Goal: Task Accomplishment & Management: Complete application form

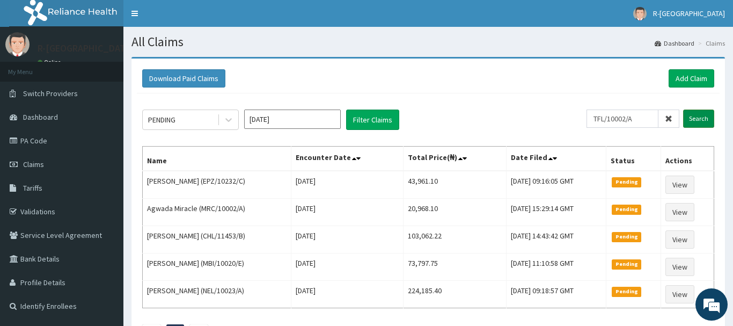
type input "TFL/10002/A"
click at [701, 119] on input "Search" at bounding box center [698, 118] width 31 height 18
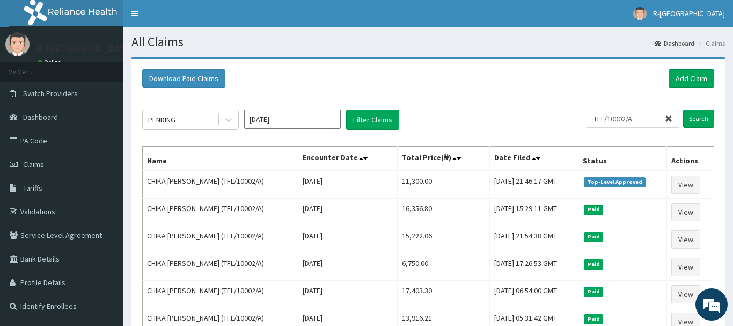
click at [670, 121] on icon at bounding box center [669, 119] width 8 height 8
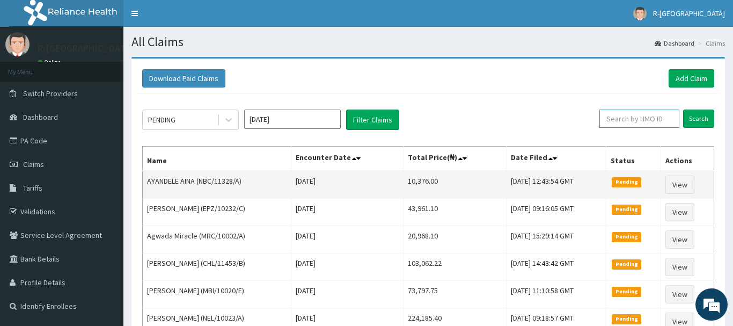
paste input "NBC/11328/A"
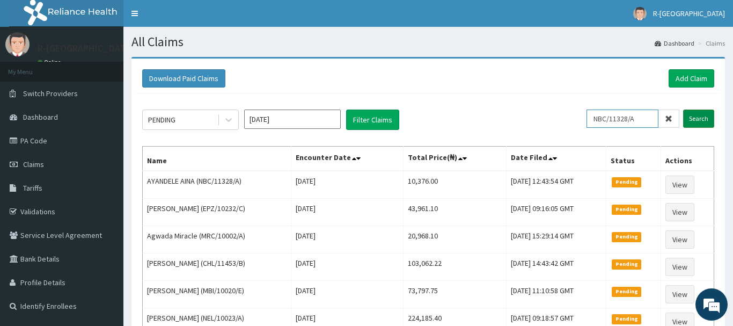
type input "NBC/11328/A"
click at [704, 119] on input "Search" at bounding box center [698, 118] width 31 height 18
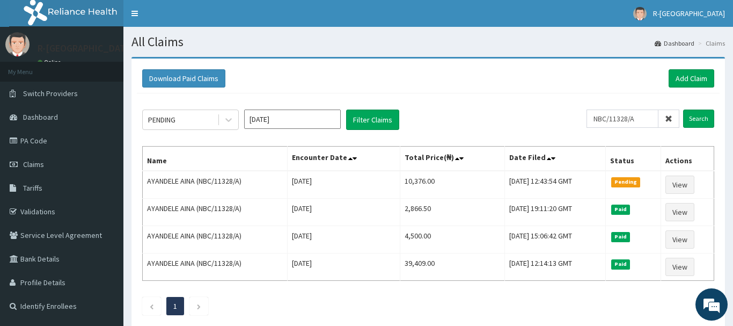
click at [670, 116] on icon at bounding box center [669, 119] width 8 height 8
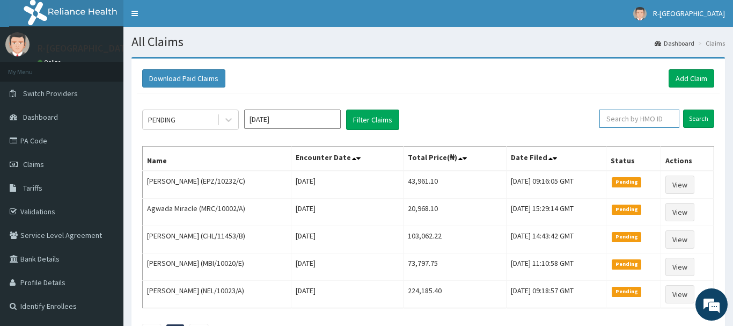
click at [616, 119] on input "text" at bounding box center [640, 118] width 80 height 18
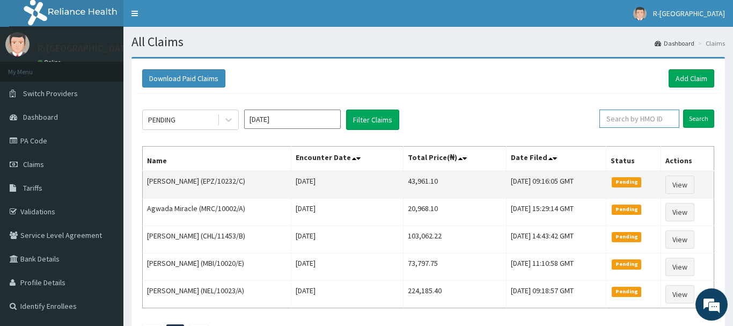
paste input "(CHL/10600/A"
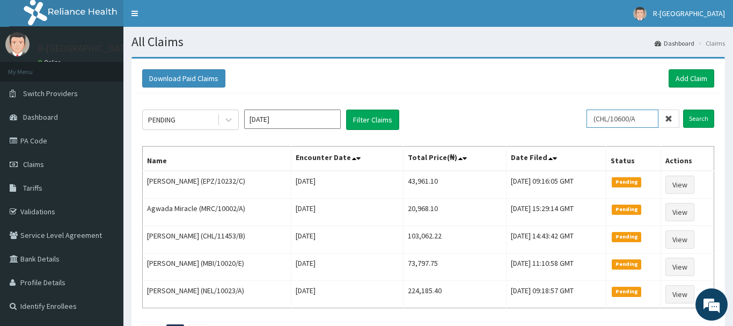
click at [604, 118] on input "(CHL/10600/A" at bounding box center [623, 118] width 72 height 18
type input "CHL/10600/A"
click at [703, 119] on input "Search" at bounding box center [698, 118] width 31 height 18
click at [35, 165] on span "Claims" at bounding box center [33, 164] width 21 height 10
click at [692, 79] on link "Add Claim" at bounding box center [692, 78] width 46 height 18
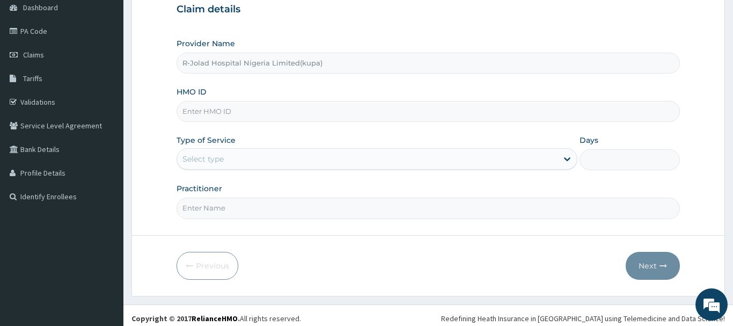
click at [194, 117] on input "HMO ID" at bounding box center [428, 111] width 503 height 21
click at [199, 109] on input "HMO ID" at bounding box center [428, 111] width 503 height 21
click at [201, 111] on input "HMO ID" at bounding box center [428, 111] width 503 height 21
paste input "(NBC/11328/A"
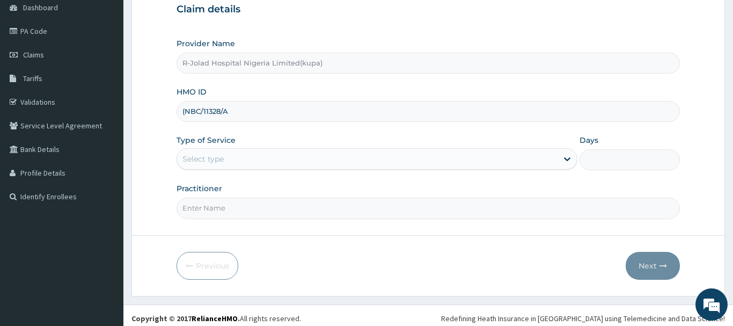
click at [186, 107] on input "(NBC/11328/A" at bounding box center [428, 111] width 503 height 21
type input "NBC/11328/A"
click at [196, 159] on div "Select type" at bounding box center [202, 159] width 41 height 11
click at [198, 159] on div "Select type" at bounding box center [202, 159] width 41 height 11
click at [201, 162] on div "Select type" at bounding box center [202, 159] width 41 height 11
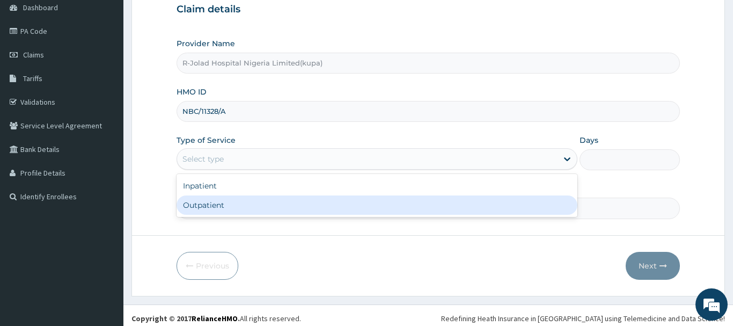
click at [185, 204] on div "Outpatient" at bounding box center [377, 204] width 401 height 19
type input "1"
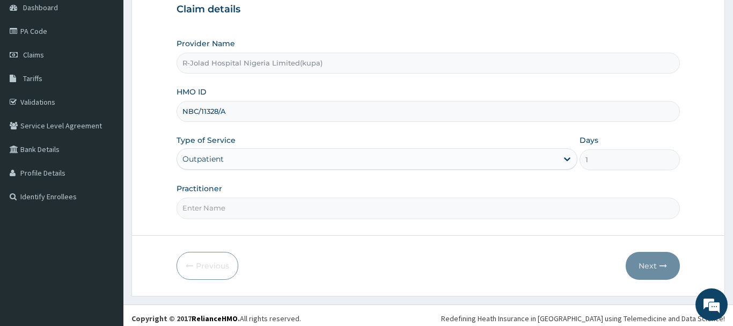
click at [210, 203] on input "Practitioner" at bounding box center [428, 208] width 503 height 21
paste input "Amarachi Onwuegbuchulam"
type input "Amarachi Onwuegbuchulam"
click at [661, 271] on button "Next" at bounding box center [653, 266] width 54 height 28
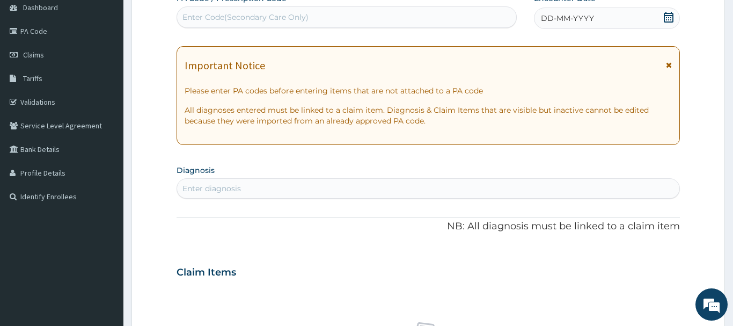
click at [670, 18] on icon at bounding box center [669, 17] width 10 height 11
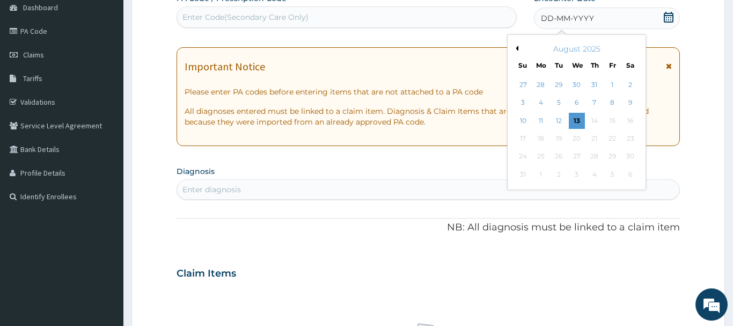
click at [523, 118] on div "10" at bounding box center [523, 121] width 16 height 16
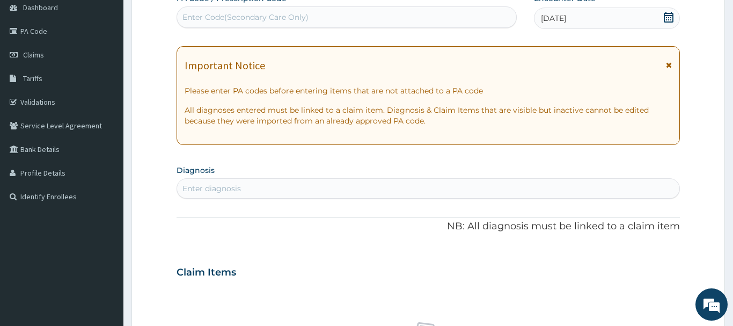
scroll to position [274, 0]
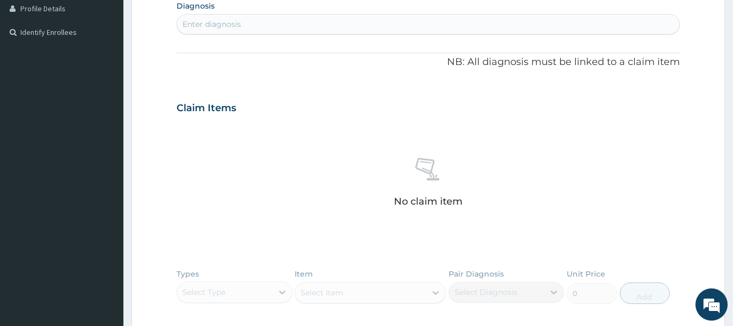
click at [188, 21] on div "Enter diagnosis" at bounding box center [211, 24] width 59 height 11
type input "ESSENT"
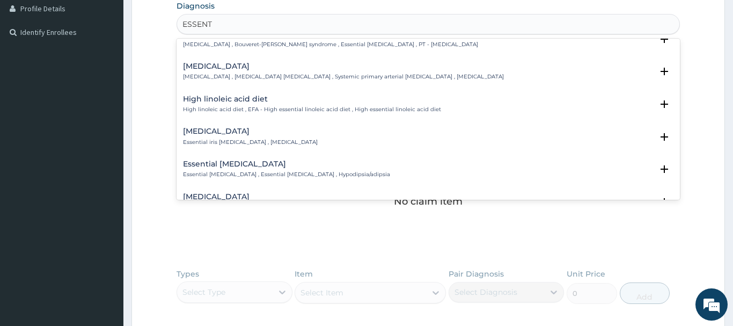
scroll to position [290, 0]
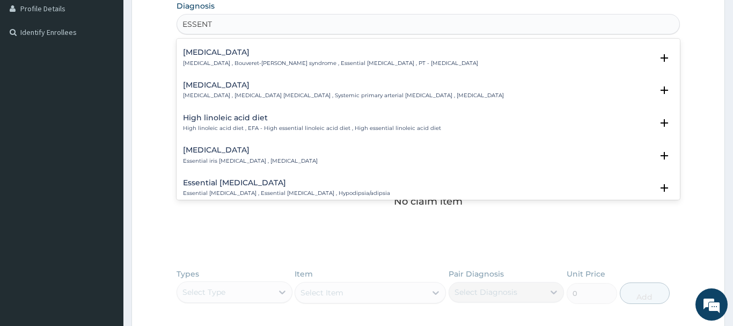
click at [218, 87] on h4 "Essential hypertension" at bounding box center [343, 85] width 321 height 8
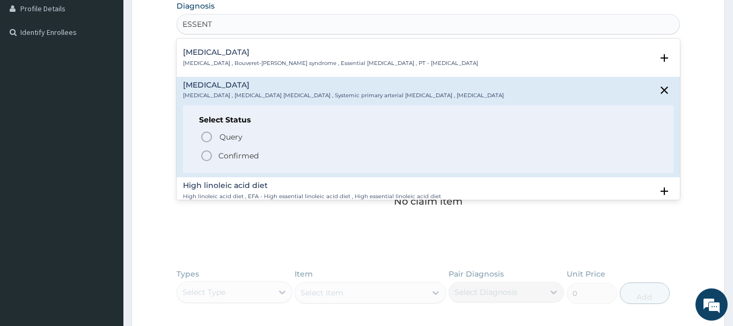
click at [207, 154] on icon "status option filled" at bounding box center [206, 155] width 13 height 13
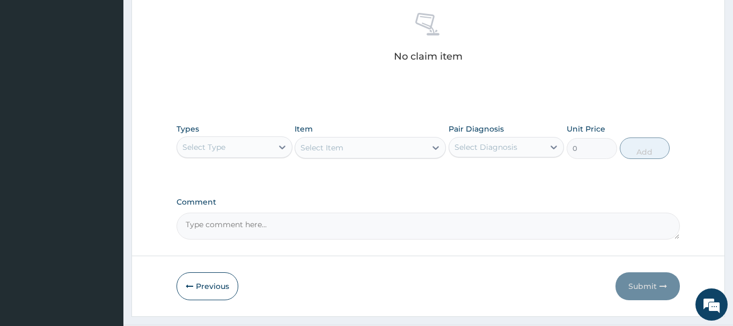
scroll to position [448, 0]
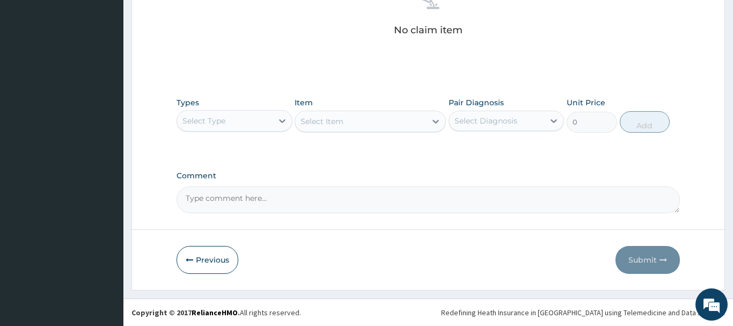
click at [222, 126] on div "Select Type" at bounding box center [225, 120] width 96 height 17
click at [220, 119] on div "Select Type" at bounding box center [203, 120] width 43 height 11
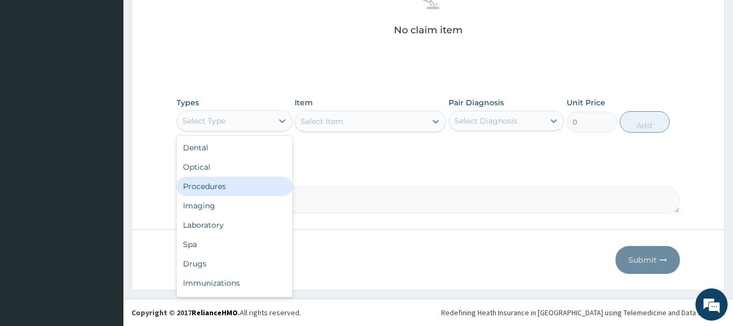
click at [213, 188] on div "Procedures" at bounding box center [235, 186] width 116 height 19
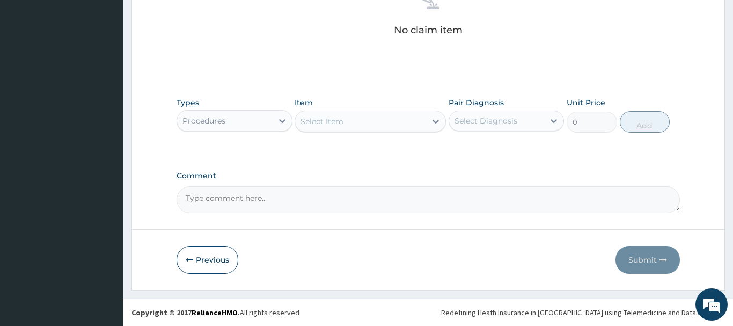
click at [333, 123] on div "Select Item" at bounding box center [322, 121] width 43 height 11
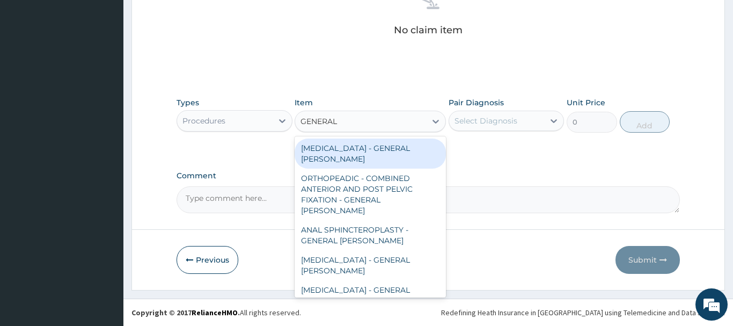
type input "GENERAL C"
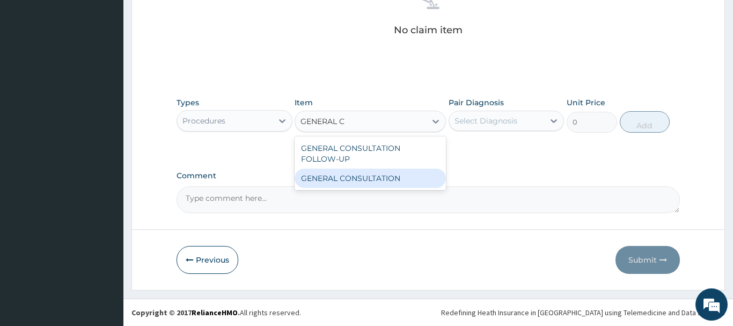
click at [396, 181] on div "GENERAL CONSULTATION" at bounding box center [370, 178] width 151 height 19
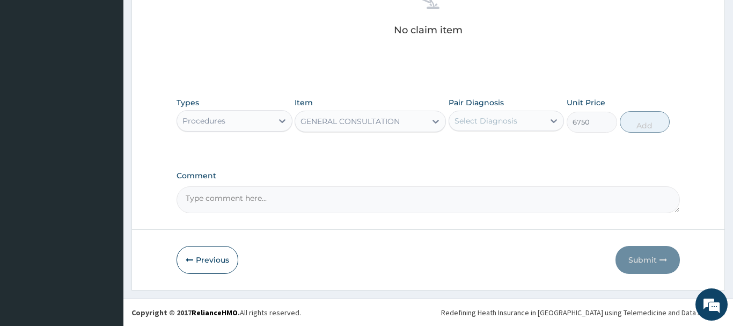
type input "6750"
click at [470, 119] on div "Select Diagnosis" at bounding box center [486, 120] width 63 height 11
drag, startPoint x: 502, startPoint y: 147, endPoint x: 493, endPoint y: 143, distance: 9.4
click at [495, 144] on label "Essential hypertension" at bounding box center [499, 147] width 67 height 11
checkbox input "true"
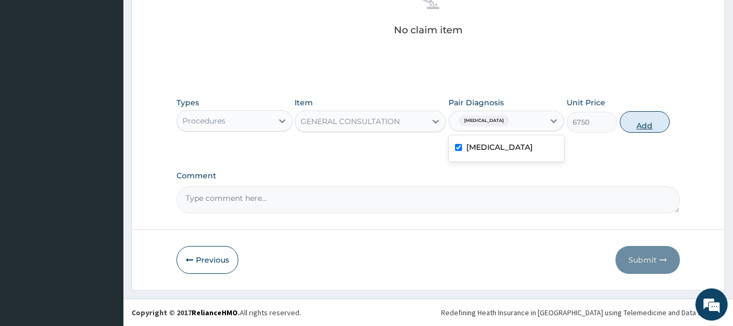
click at [644, 118] on button "Add" at bounding box center [645, 121] width 50 height 21
type input "0"
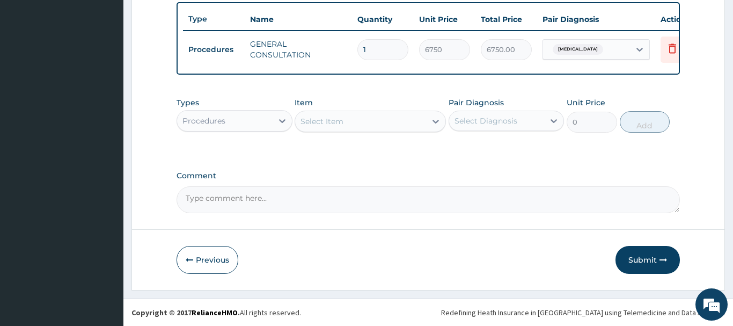
scroll to position [397, 0]
click at [194, 117] on div "Procedures" at bounding box center [203, 120] width 43 height 11
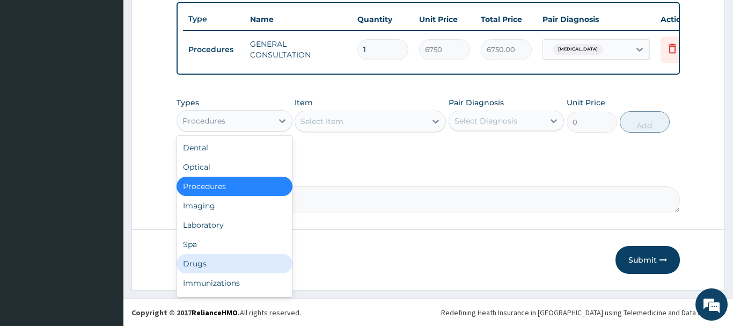
drag, startPoint x: 199, startPoint y: 265, endPoint x: 180, endPoint y: 265, distance: 18.3
click at [195, 263] on div "Drugs" at bounding box center [235, 263] width 116 height 19
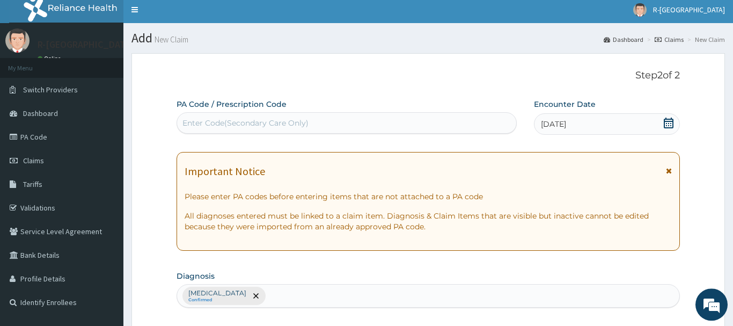
scroll to position [0, 0]
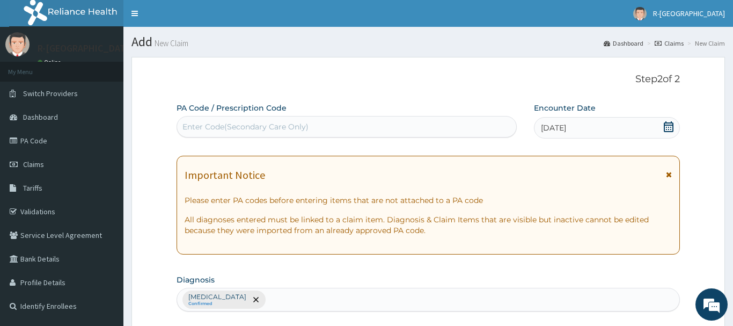
click at [191, 123] on div "Enter Code(Secondary Care Only)" at bounding box center [245, 126] width 126 height 11
paste input "PA/C1C3A5"
type input "PA/C1C3A5"
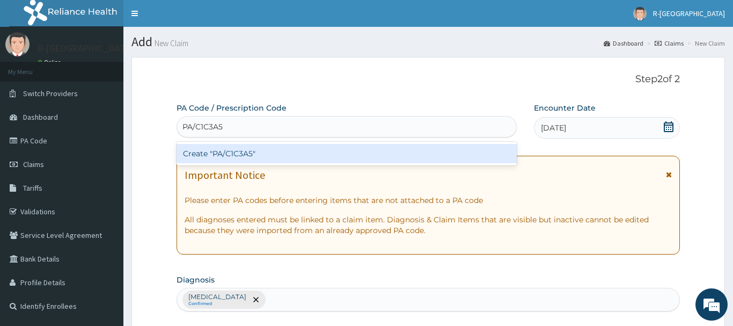
click at [223, 152] on div "Create "PA/C1C3A5"" at bounding box center [347, 153] width 340 height 19
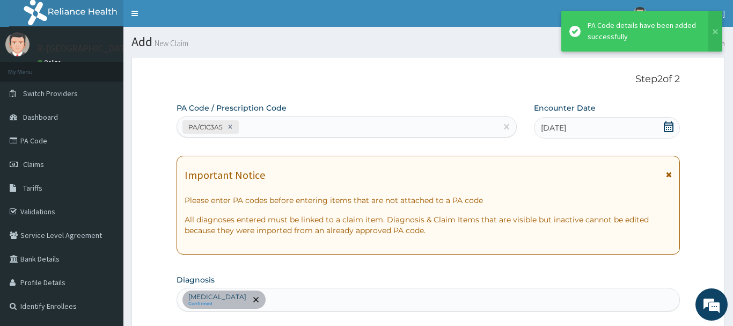
scroll to position [358, 0]
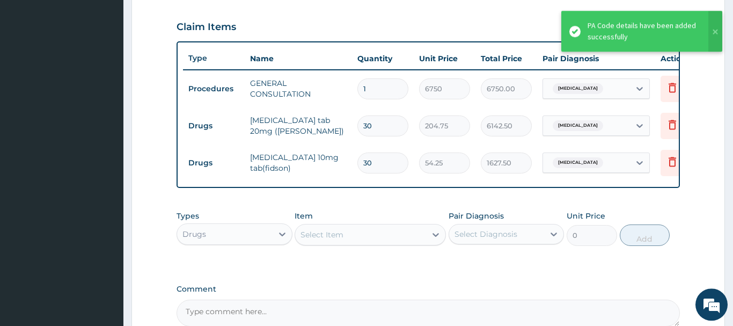
drag, startPoint x: 376, startPoint y: 159, endPoint x: 357, endPoint y: 169, distance: 20.9
click at [357, 169] on input "30" at bounding box center [382, 162] width 51 height 21
click at [357, 169] on td "30" at bounding box center [383, 163] width 62 height 32
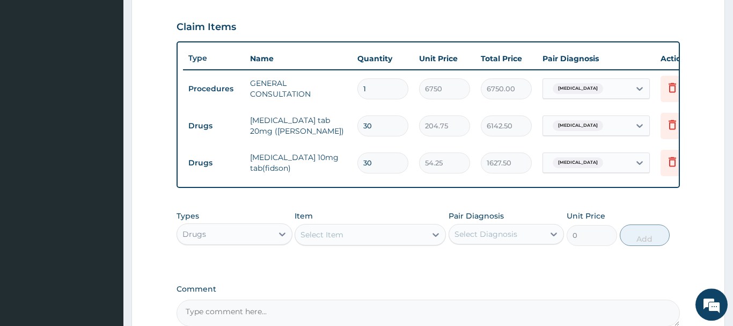
click at [378, 161] on input "30" at bounding box center [382, 162] width 51 height 21
type input "3"
type input "162.75"
type input "0.00"
type input "1"
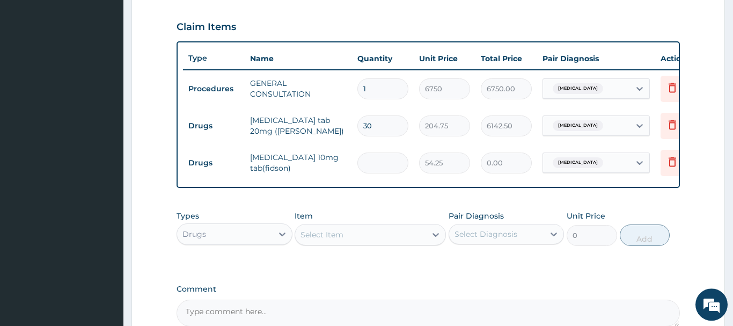
type input "54.25"
type input "14"
type input "759.50"
type input "14"
click at [381, 126] on input "30" at bounding box center [382, 125] width 51 height 21
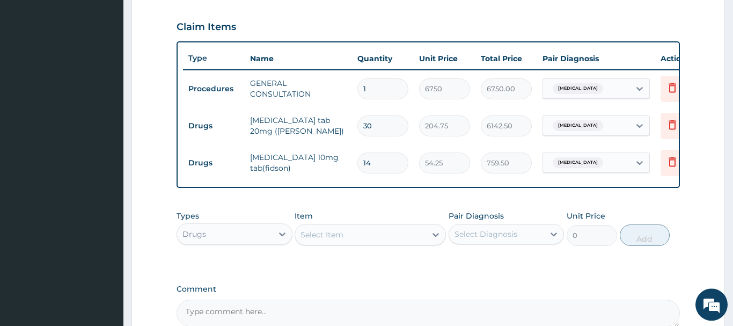
click at [381, 126] on input "30" at bounding box center [382, 125] width 51 height 21
type input "1"
type input "204.75"
type input "14"
type input "2866.50"
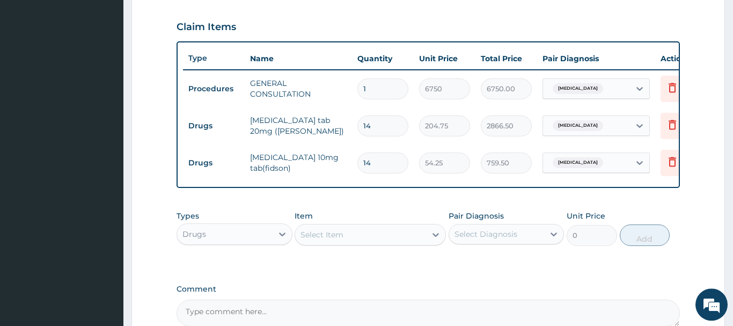
type input "14"
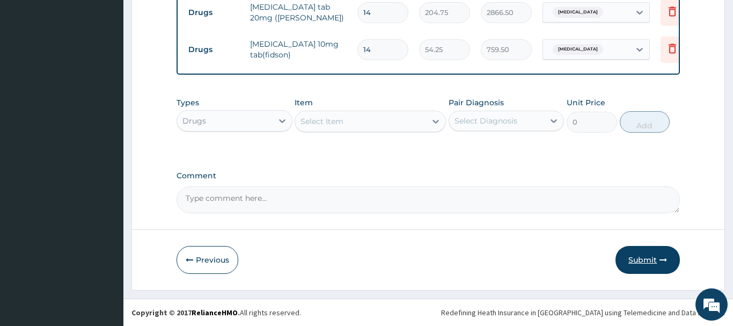
click at [645, 261] on button "Submit" at bounding box center [648, 260] width 64 height 28
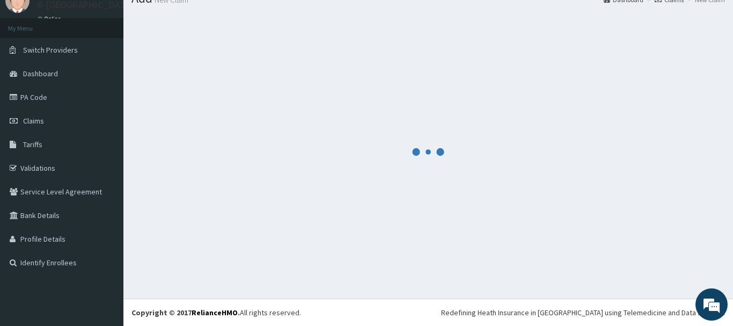
scroll to position [43, 0]
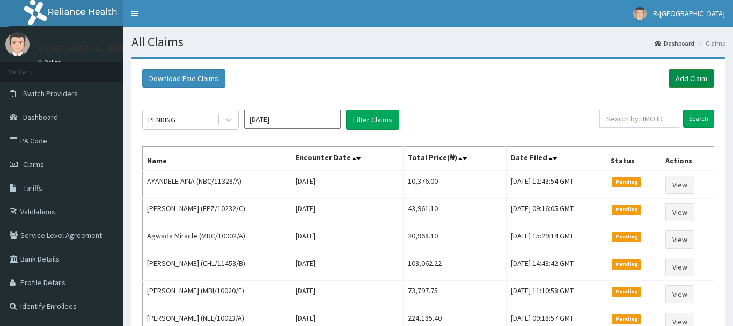
click at [681, 78] on link "Add Claim" at bounding box center [692, 78] width 46 height 18
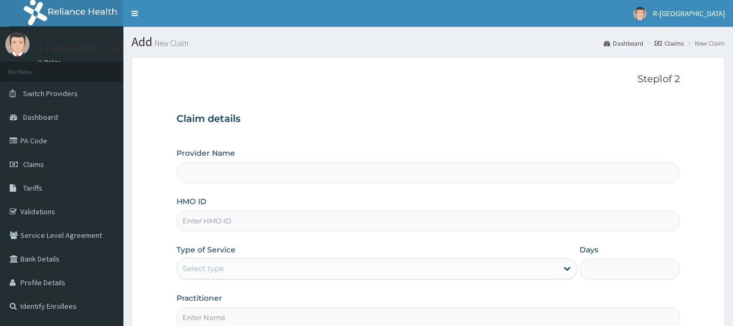
scroll to position [109, 0]
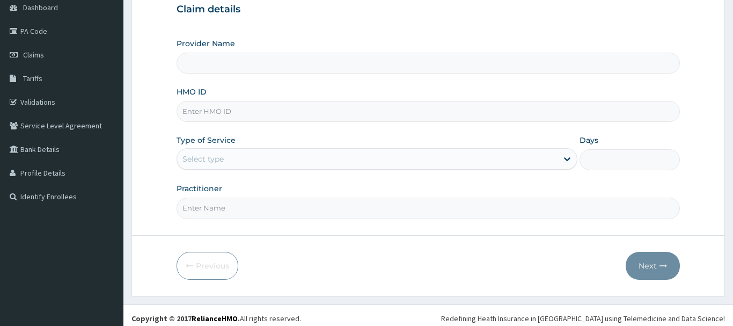
click at [192, 111] on input "HMO ID" at bounding box center [428, 111] width 503 height 21
paste input "CHL/10600/A"
type input "CHL/10600/A"
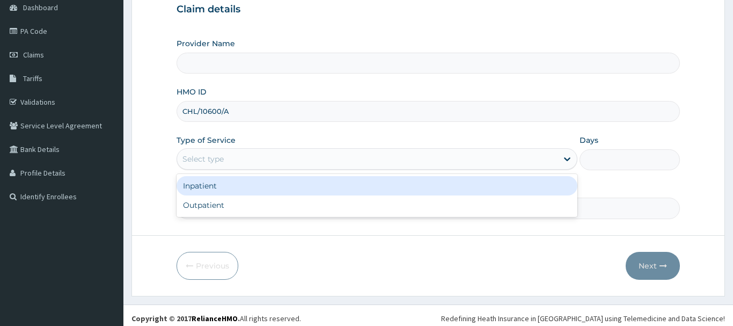
click at [190, 157] on div "Select type" at bounding box center [202, 159] width 41 height 11
type input "R-Jolad Hospital Nigeria Limited(kupa)"
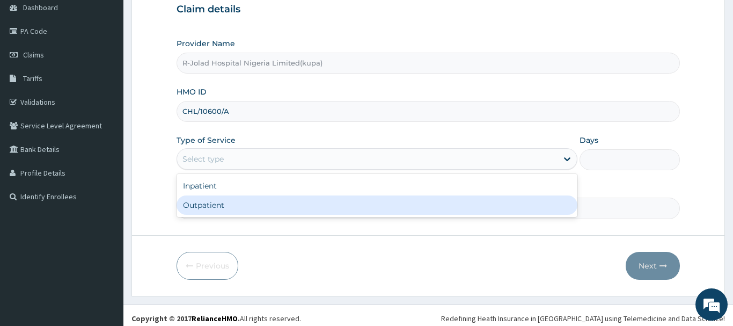
drag, startPoint x: 188, startPoint y: 202, endPoint x: 189, endPoint y: 209, distance: 6.5
click at [189, 202] on div "Outpatient" at bounding box center [377, 204] width 401 height 19
type input "1"
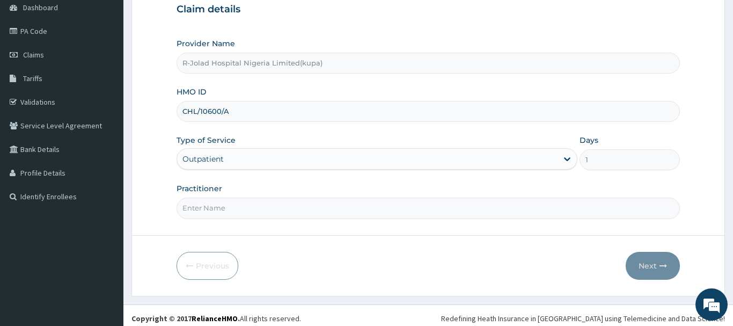
click at [192, 208] on input "Practitioner" at bounding box center [428, 208] width 503 height 21
paste input "Braxton Anaebo"
type input "Braxton Anaebo"
click at [651, 266] on button "Next" at bounding box center [653, 266] width 54 height 28
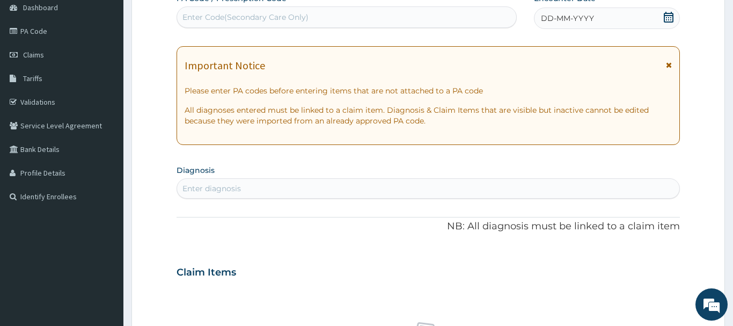
click at [669, 15] on icon at bounding box center [669, 17] width 10 height 11
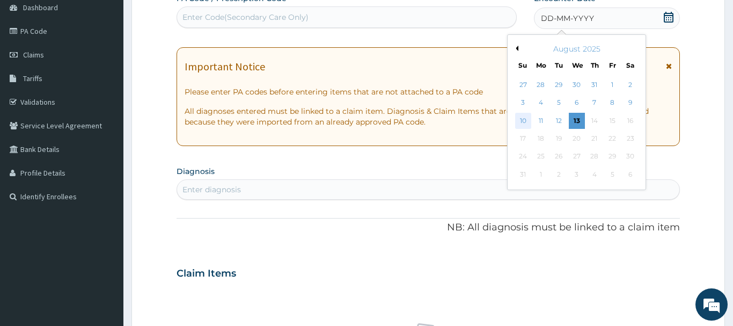
click at [525, 122] on div "10" at bounding box center [523, 121] width 16 height 16
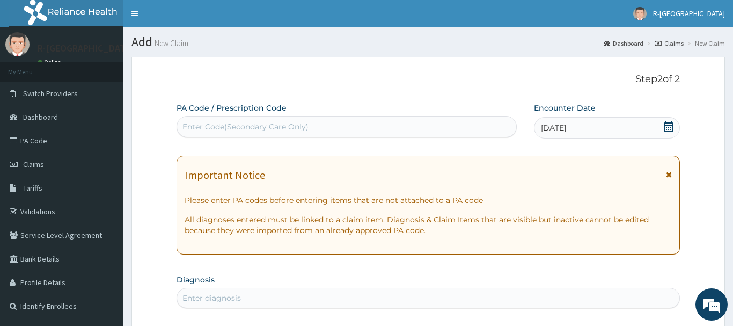
click at [220, 301] on div "Enter diagnosis" at bounding box center [211, 298] width 59 height 11
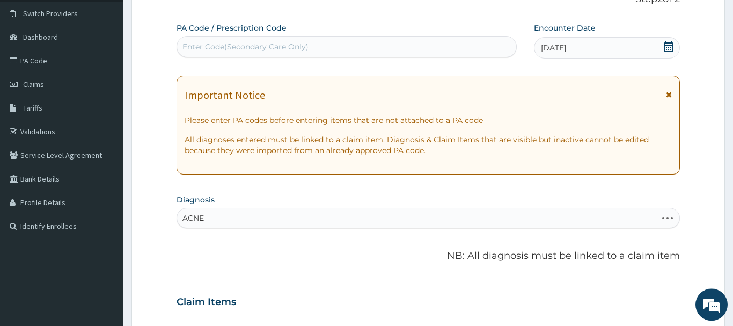
scroll to position [164, 0]
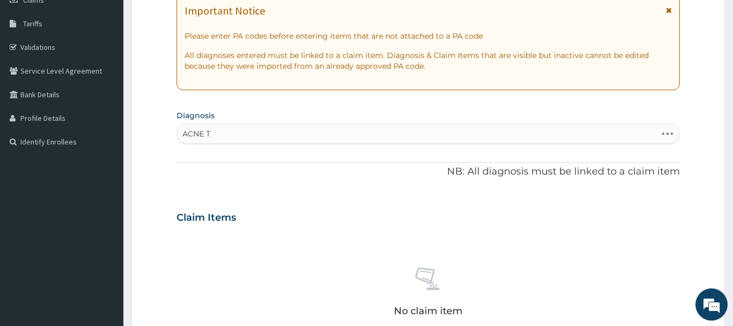
type input "ACNE TR"
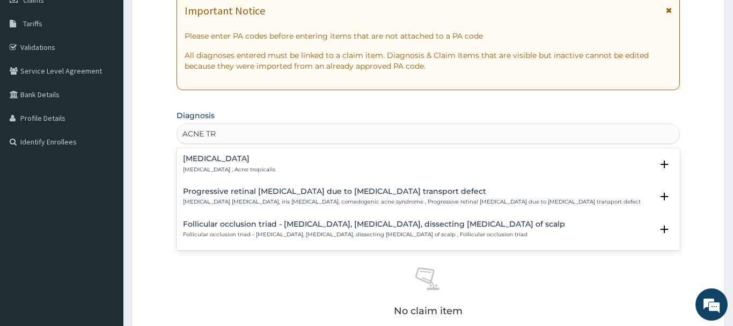
click at [202, 163] on h4 "Tropical acne" at bounding box center [229, 159] width 92 height 8
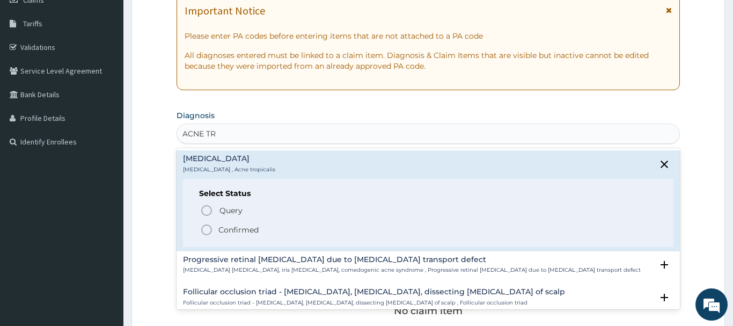
drag, startPoint x: 208, startPoint y: 229, endPoint x: 213, endPoint y: 230, distance: 5.6
click at [208, 228] on icon "status option filled" at bounding box center [206, 229] width 13 height 13
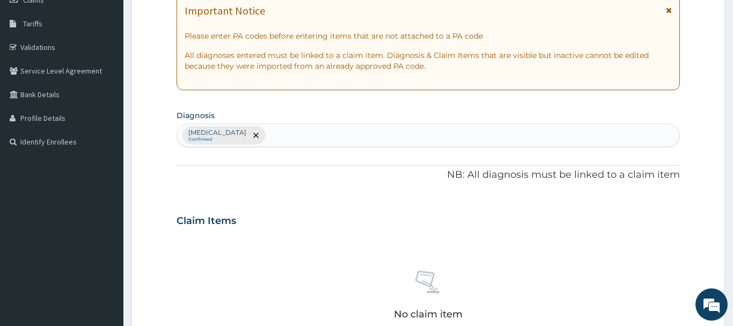
click at [287, 141] on div "Tropical acne Confirmed" at bounding box center [428, 135] width 502 height 23
type input "DEMATT"
click at [268, 137] on input "DEMATT" at bounding box center [284, 135] width 33 height 11
type input "DERMAT"
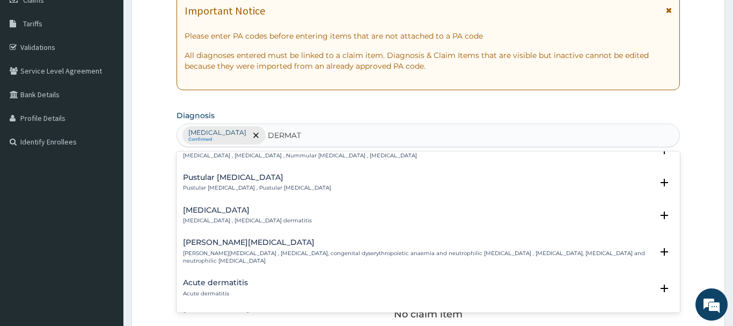
scroll to position [927, 0]
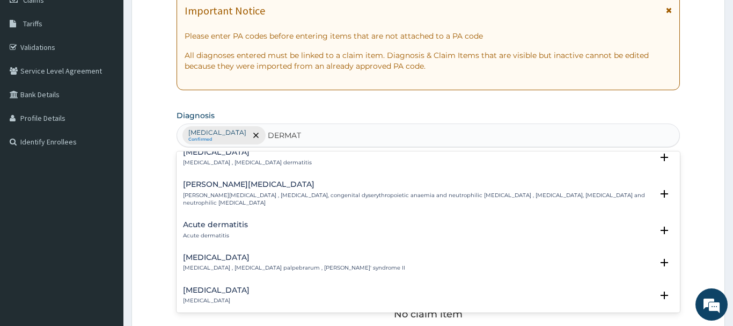
click at [198, 221] on h4 "Acute dermatitis" at bounding box center [215, 225] width 65 height 8
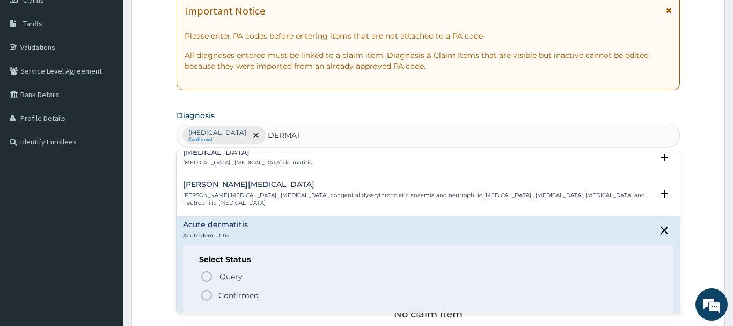
click at [207, 289] on icon "status option filled" at bounding box center [206, 295] width 13 height 13
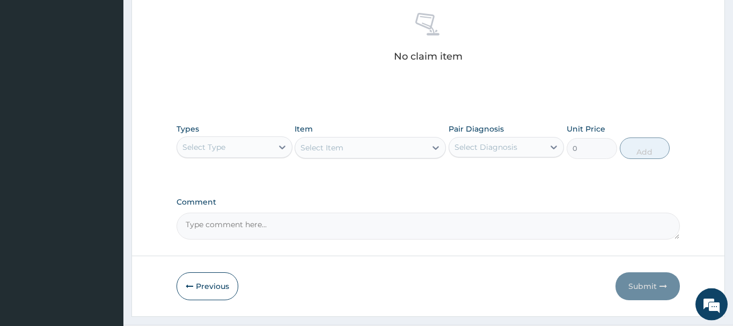
scroll to position [438, 0]
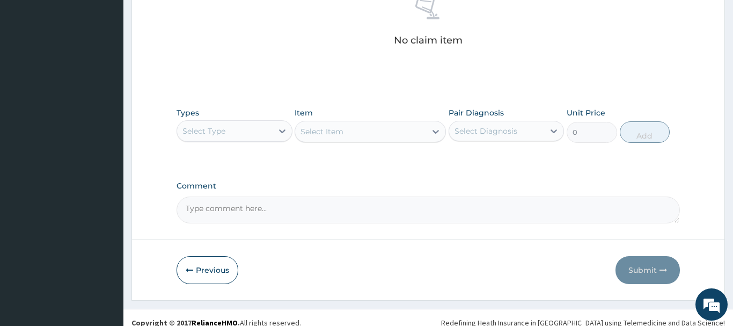
click at [216, 130] on div "Select Type" at bounding box center [203, 131] width 43 height 11
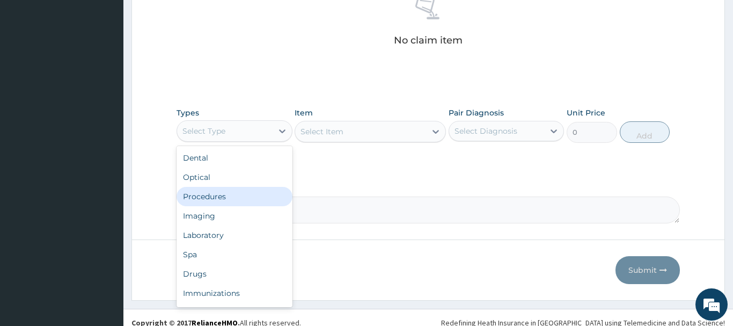
click at [195, 199] on div "Procedures" at bounding box center [235, 196] width 116 height 19
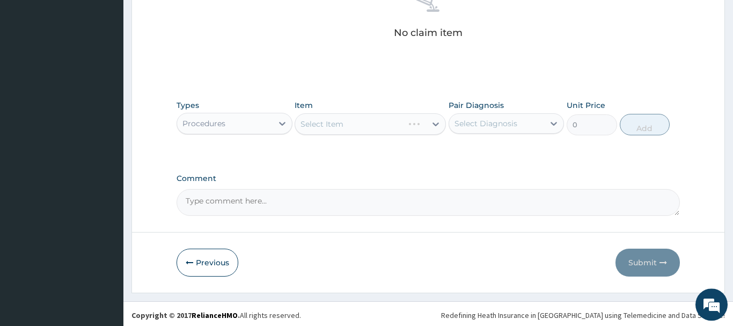
scroll to position [448, 0]
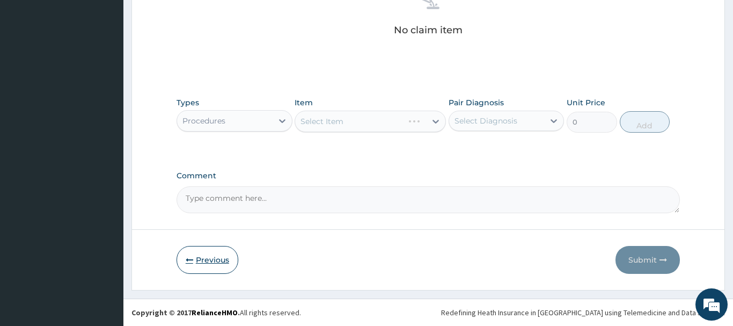
click at [204, 260] on button "Previous" at bounding box center [208, 260] width 62 height 28
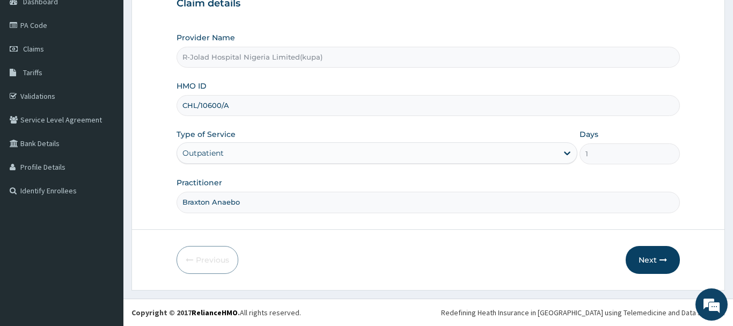
drag, startPoint x: 231, startPoint y: 110, endPoint x: 164, endPoint y: 113, distance: 66.6
click at [177, 113] on input "CHL/10600/A" at bounding box center [428, 105] width 503 height 21
click at [647, 262] on button "Next" at bounding box center [653, 260] width 54 height 28
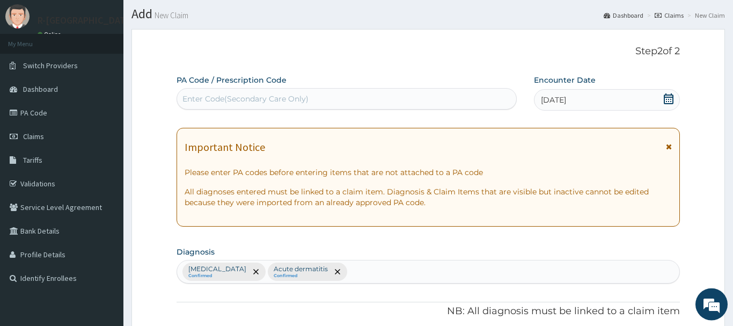
scroll to position [0, 0]
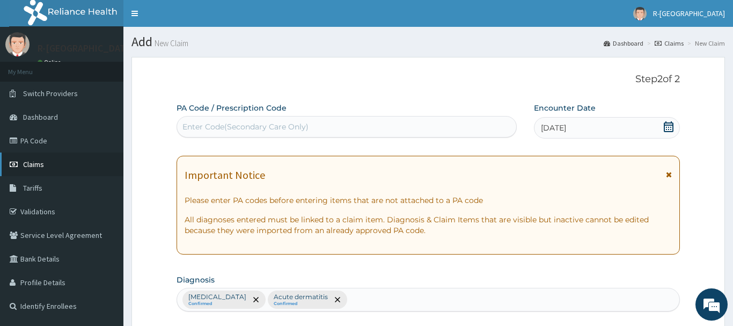
click at [38, 165] on span "Claims" at bounding box center [33, 164] width 21 height 10
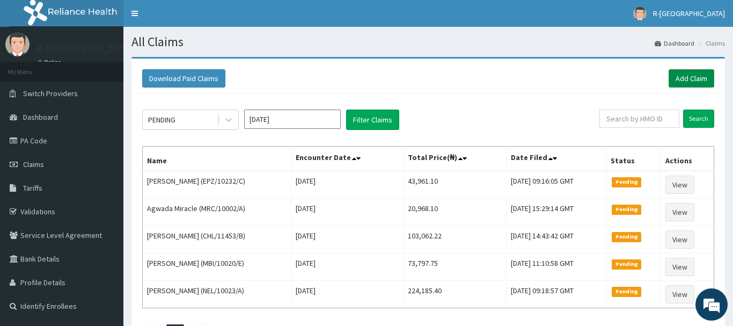
click at [691, 77] on link "Add Claim" at bounding box center [692, 78] width 46 height 18
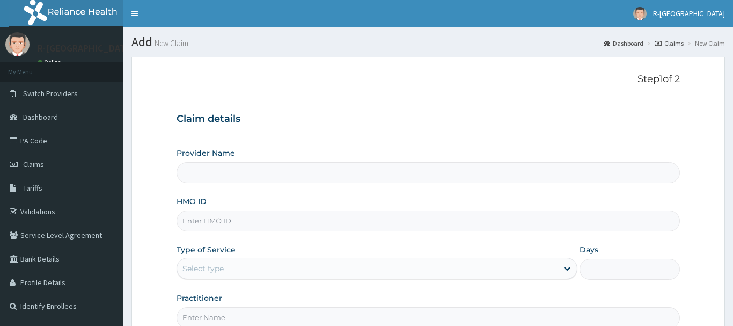
scroll to position [109, 0]
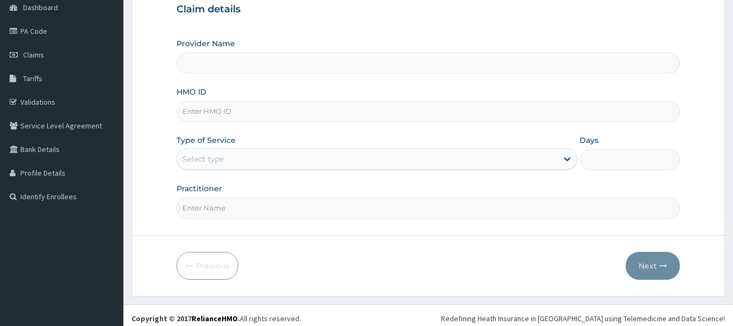
click at [193, 108] on input "HMO ID" at bounding box center [428, 111] width 503 height 21
paste input "CHL/10600/A"
type input "CHL/10600/A"
type input "R-Jolad Hospital Nigeria Limited(kupa)"
type input "CHL/10600/A"
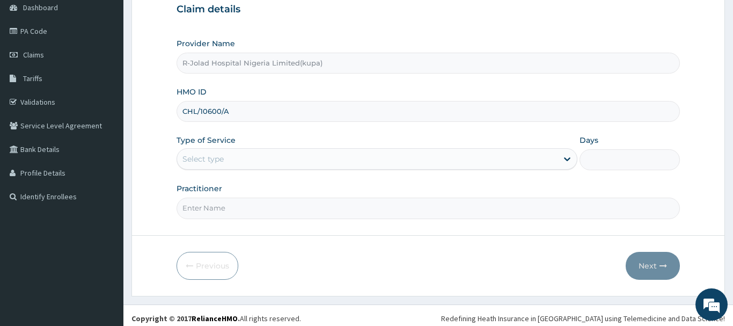
click at [202, 157] on div "Select type" at bounding box center [202, 159] width 41 height 11
click at [191, 159] on div "Select type" at bounding box center [202, 159] width 41 height 11
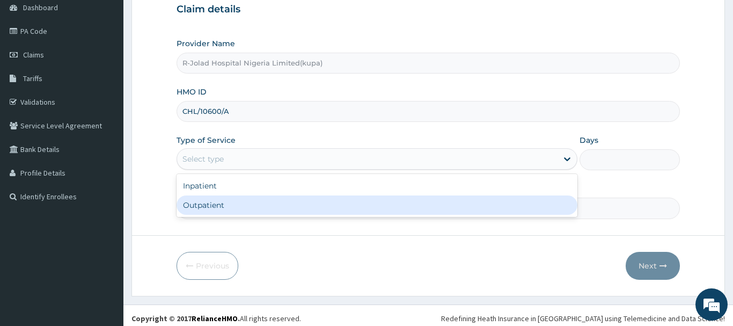
click at [194, 209] on div "Outpatient" at bounding box center [377, 204] width 401 height 19
type input "1"
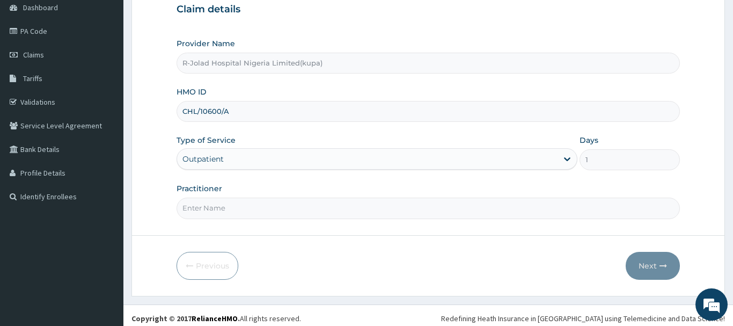
drag, startPoint x: 195, startPoint y: 209, endPoint x: 141, endPoint y: 235, distance: 59.3
click at [194, 209] on input "Practitioner" at bounding box center [428, 208] width 503 height 21
paste input "Braxton Anaebo"
type input "Braxton Anaebo"
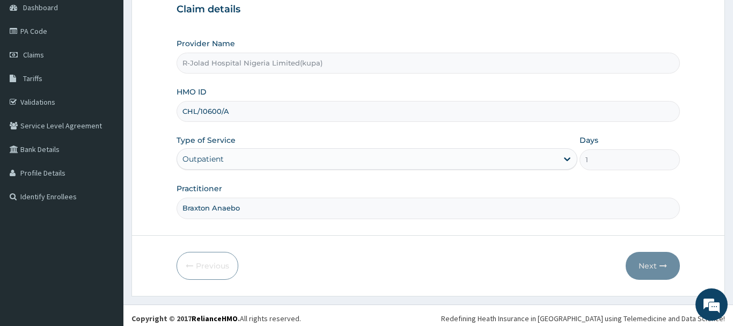
click at [232, 109] on input "CHL/10600/A" at bounding box center [428, 111] width 503 height 21
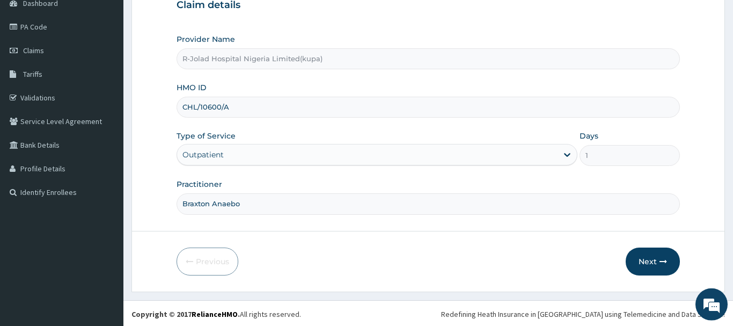
scroll to position [115, 0]
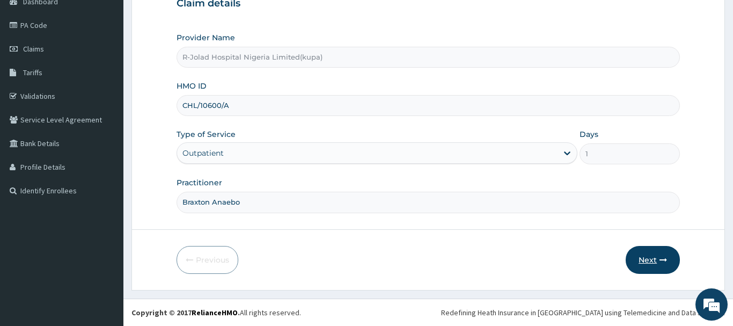
click at [643, 257] on button "Next" at bounding box center [653, 260] width 54 height 28
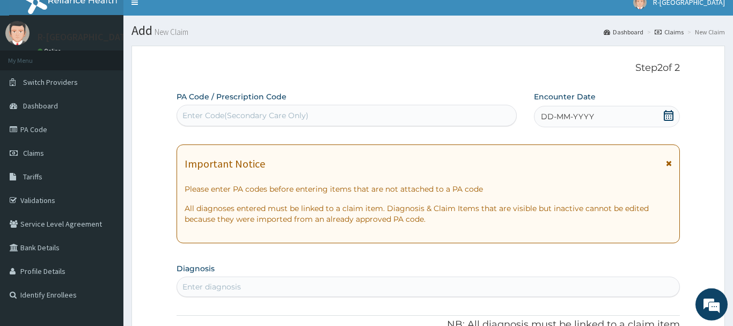
scroll to position [0, 0]
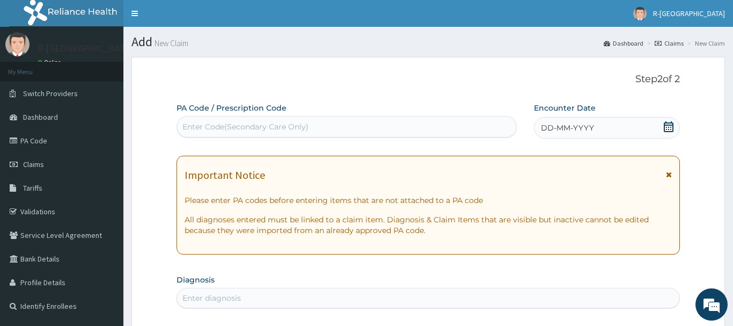
click at [669, 128] on icon at bounding box center [669, 126] width 10 height 11
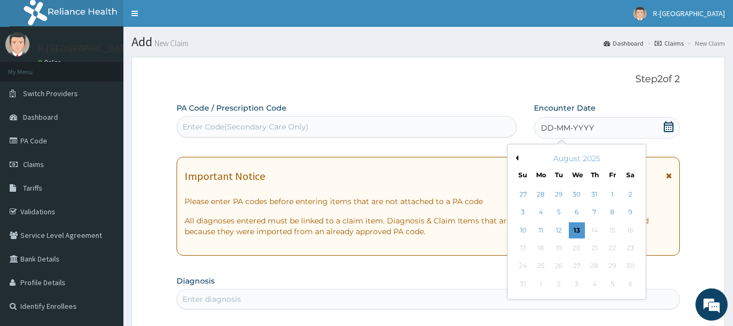
drag, startPoint x: 522, startPoint y: 231, endPoint x: 364, endPoint y: 188, distance: 163.0
click at [520, 228] on div "10" at bounding box center [523, 230] width 16 height 16
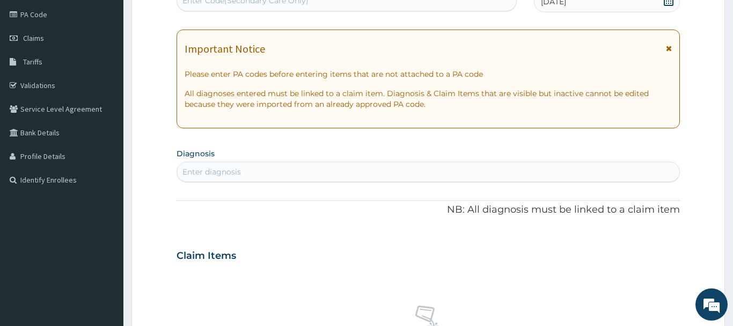
scroll to position [164, 0]
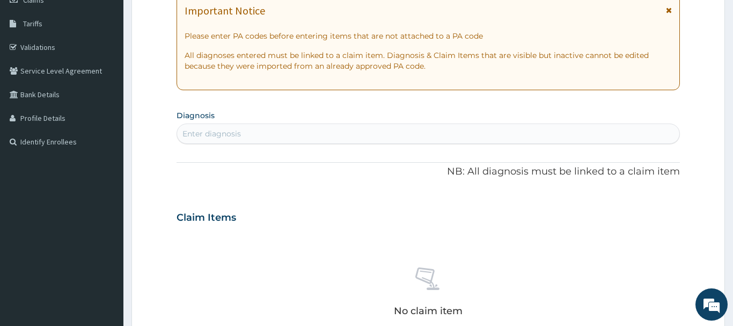
click at [198, 134] on div "Enter diagnosis" at bounding box center [211, 133] width 59 height 11
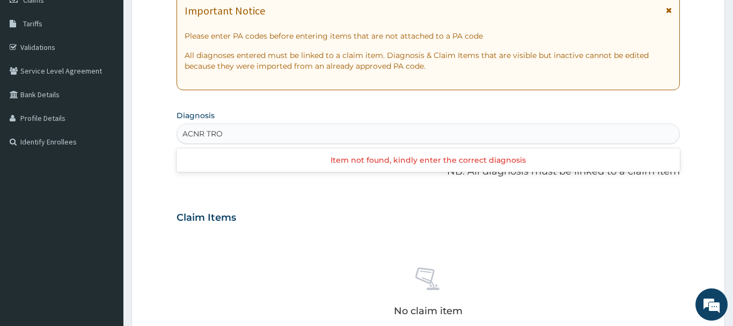
click at [203, 131] on input "ACNR TRO" at bounding box center [202, 133] width 41 height 11
type input "ACNE TRO"
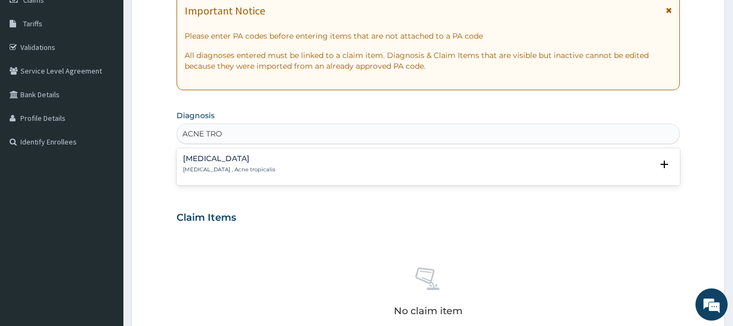
click at [200, 163] on h4 "Tropical acne" at bounding box center [229, 159] width 92 height 8
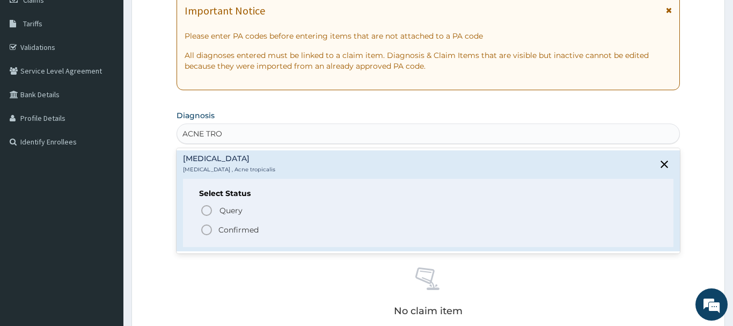
click at [209, 226] on circle "status option filled" at bounding box center [207, 230] width 10 height 10
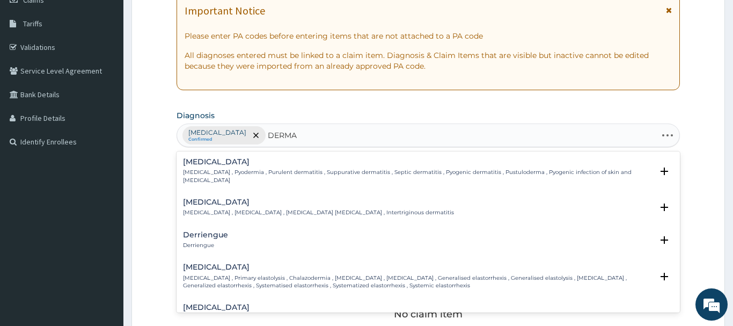
type input "DERMAT"
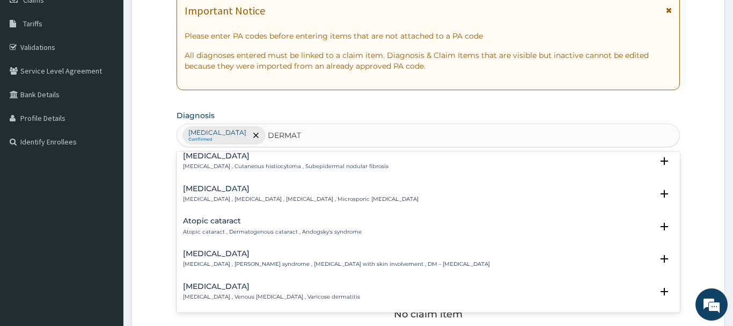
scroll to position [870, 0]
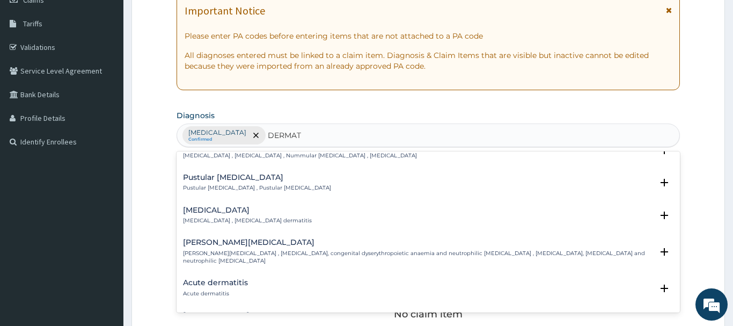
click at [216, 279] on h4 "Acute dermatitis" at bounding box center [215, 283] width 65 height 8
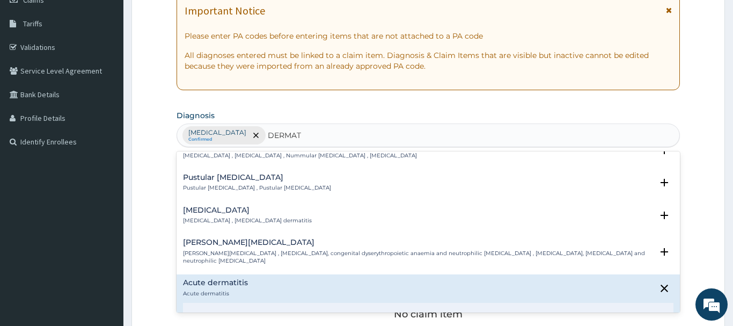
scroll to position [985, 0]
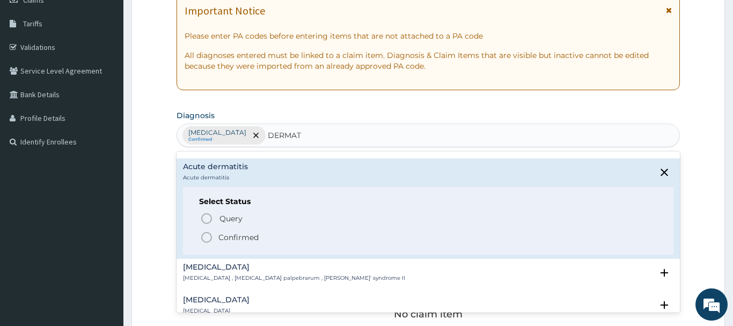
click at [208, 231] on icon "status option filled" at bounding box center [206, 237] width 13 height 13
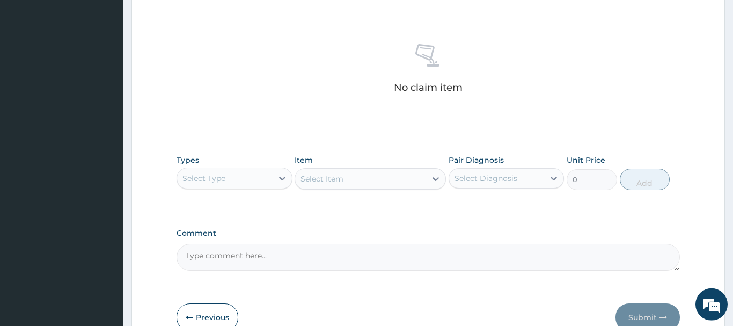
scroll to position [438, 0]
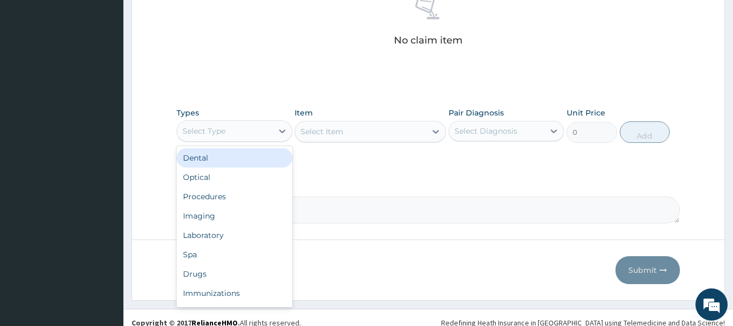
click at [218, 135] on div "Select Type" at bounding box center [203, 131] width 43 height 11
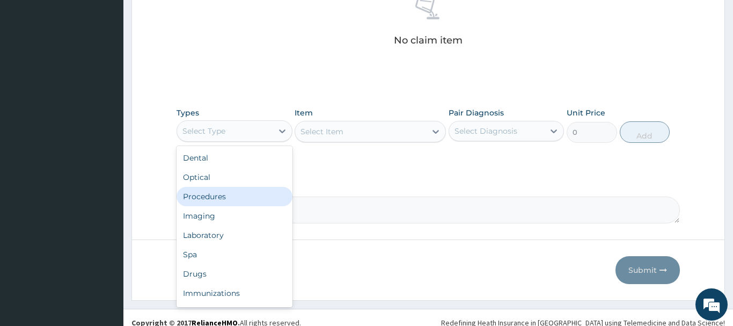
click at [210, 199] on div "Procedures" at bounding box center [235, 196] width 116 height 19
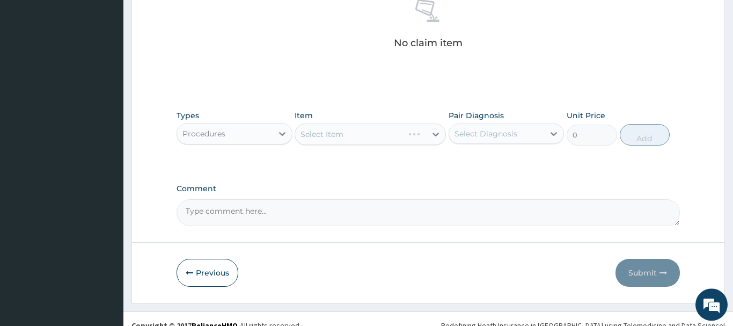
scroll to position [448, 0]
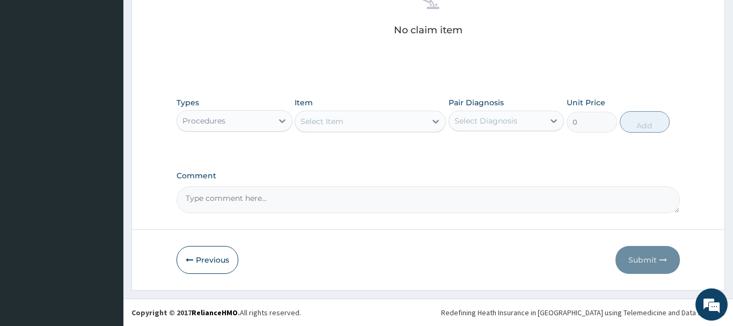
click at [324, 124] on div "Select Item" at bounding box center [322, 121] width 43 height 11
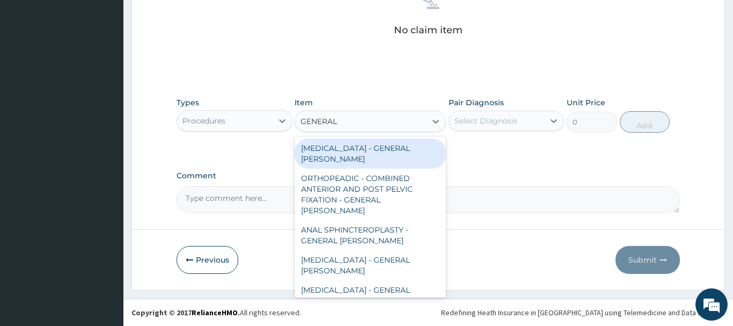
type input "GENERAL C"
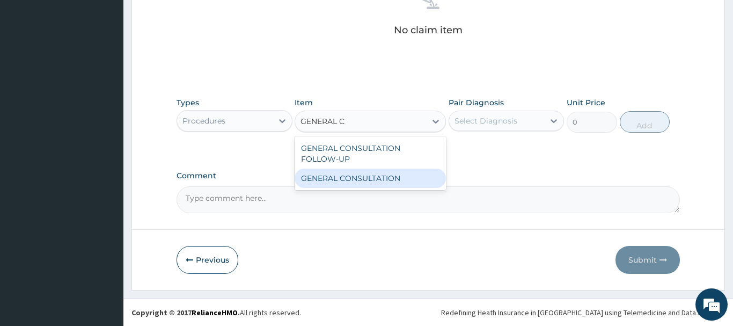
click at [346, 181] on div "GENERAL CONSULTATION" at bounding box center [370, 178] width 151 height 19
type input "6750"
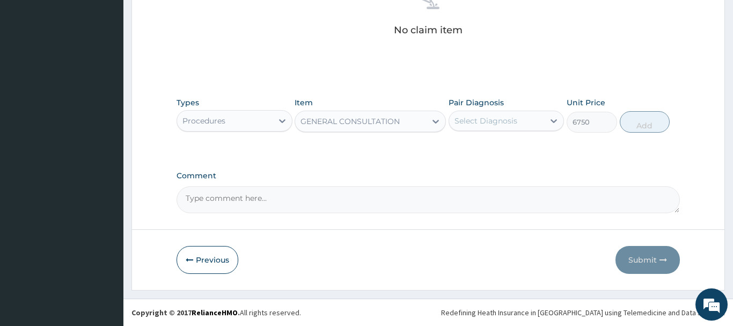
drag, startPoint x: 498, startPoint y: 122, endPoint x: 496, endPoint y: 129, distance: 7.1
click at [496, 121] on div "Select Diagnosis" at bounding box center [486, 120] width 63 height 11
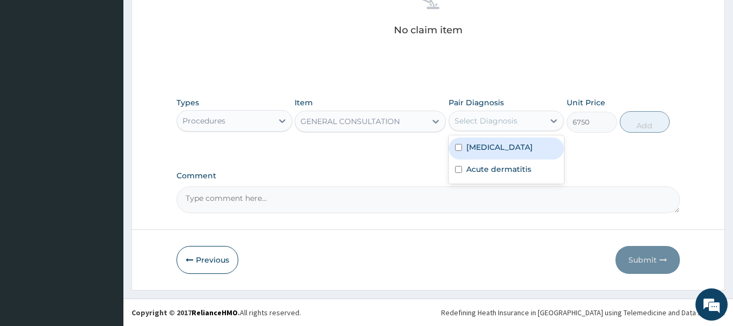
drag, startPoint x: 512, startPoint y: 146, endPoint x: 503, endPoint y: 141, distance: 9.4
click at [505, 141] on div "Tropical acne" at bounding box center [507, 148] width 116 height 22
checkbox input "true"
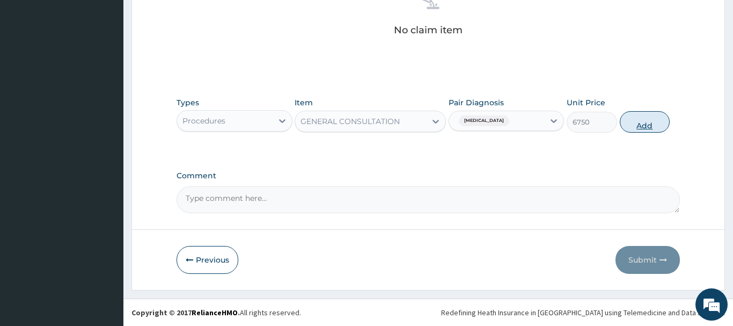
click at [645, 120] on button "Add" at bounding box center [645, 121] width 50 height 21
type input "0"
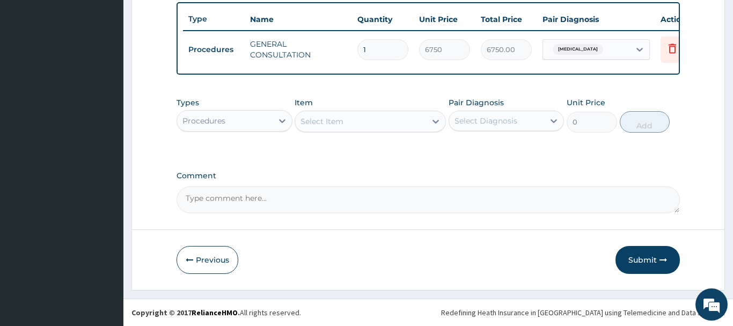
drag, startPoint x: 216, startPoint y: 120, endPoint x: 220, endPoint y: 115, distance: 6.1
click at [218, 119] on div "Procedures" at bounding box center [203, 120] width 43 height 11
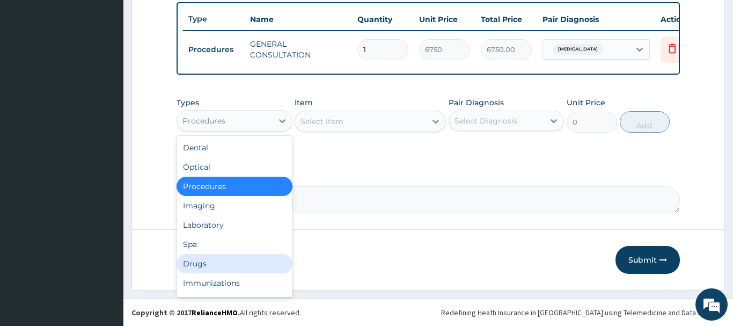
drag, startPoint x: 193, startPoint y: 263, endPoint x: 184, endPoint y: 259, distance: 9.6
click at [193, 262] on div "Drugs" at bounding box center [235, 263] width 116 height 19
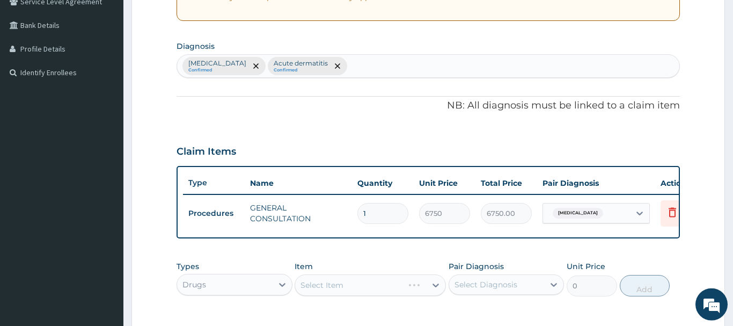
scroll to position [342, 0]
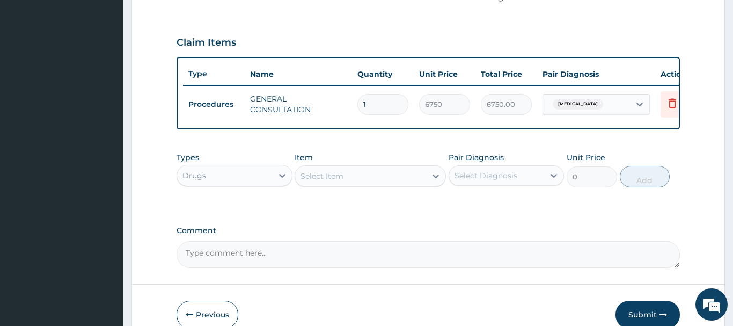
click at [327, 174] on div "Select Item" at bounding box center [322, 176] width 43 height 11
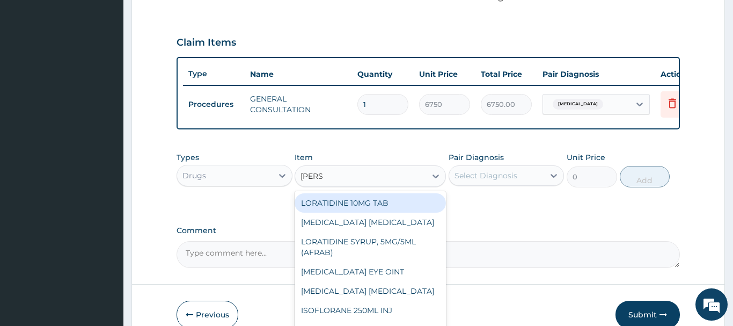
type input "LORAT"
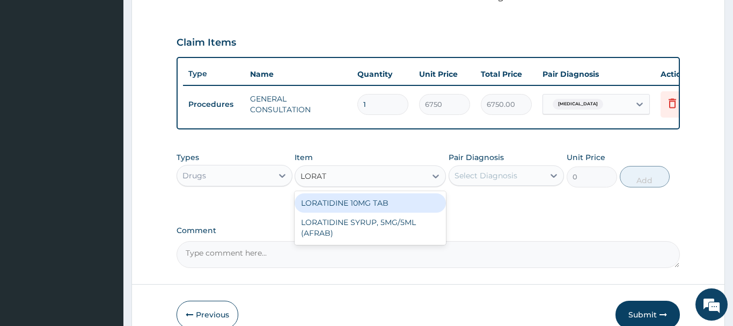
drag, startPoint x: 376, startPoint y: 204, endPoint x: 376, endPoint y: 199, distance: 5.4
click at [376, 203] on div "LORATIDINE 10MG TAB" at bounding box center [370, 202] width 151 height 19
type input "40.95000076293945"
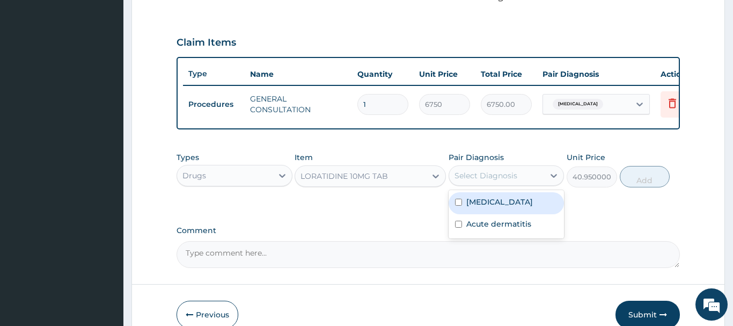
click at [495, 175] on div "Select Diagnosis" at bounding box center [486, 175] width 63 height 11
click at [512, 203] on label "Tropical acne" at bounding box center [499, 201] width 67 height 11
checkbox input "true"
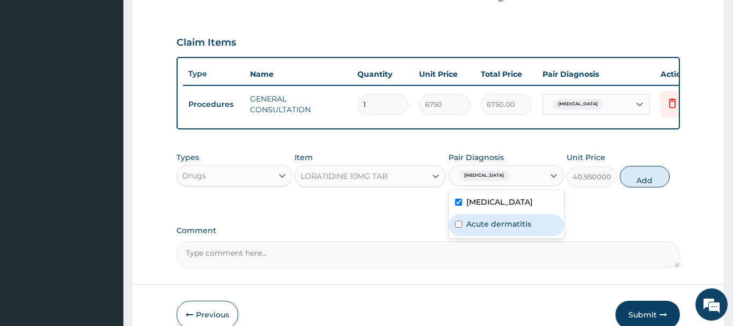
click at [522, 226] on label "Acute dermatitis" at bounding box center [498, 223] width 65 height 11
checkbox input "true"
click at [514, 204] on label "Tropical acne" at bounding box center [499, 201] width 67 height 11
checkbox input "false"
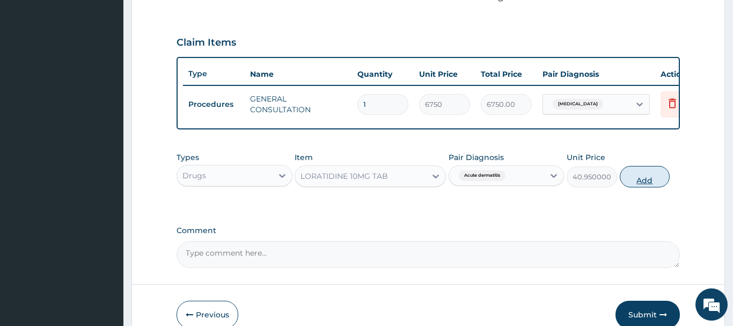
click at [643, 181] on button "Add" at bounding box center [645, 176] width 50 height 21
type input "0"
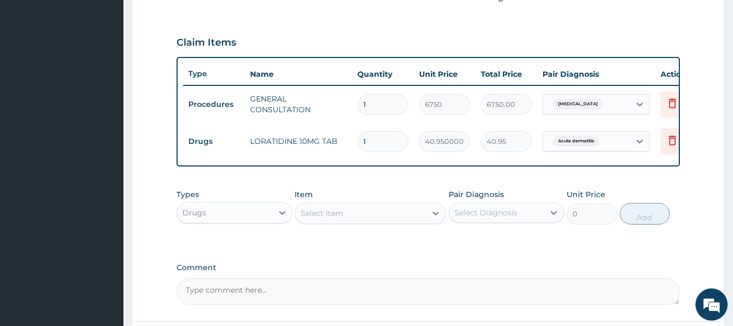
click at [322, 221] on div "Select Item" at bounding box center [360, 212] width 131 height 17
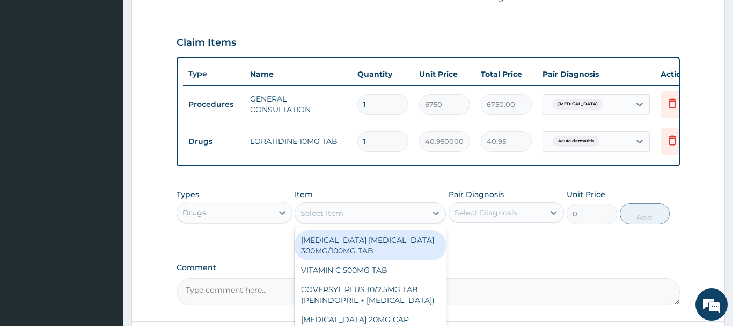
paste input "IBUPROFEN 200G TAB"
type input "IBUPROFEN 200G TAB"
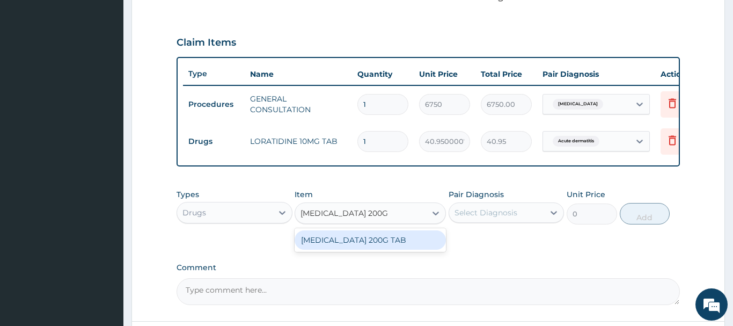
drag, startPoint x: 385, startPoint y: 238, endPoint x: 417, endPoint y: 217, distance: 37.7
click at [385, 237] on div "IBUPROFEN 200G TAB" at bounding box center [370, 239] width 151 height 19
type input "28.17499923706055"
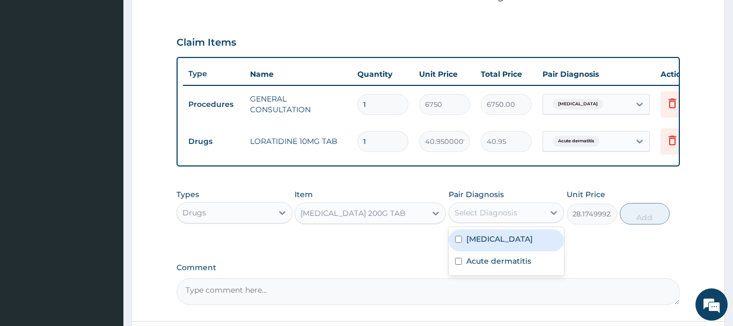
click at [495, 213] on div "Select Diagnosis" at bounding box center [486, 212] width 63 height 11
click at [509, 241] on label "Tropical acne" at bounding box center [499, 238] width 67 height 11
checkbox input "true"
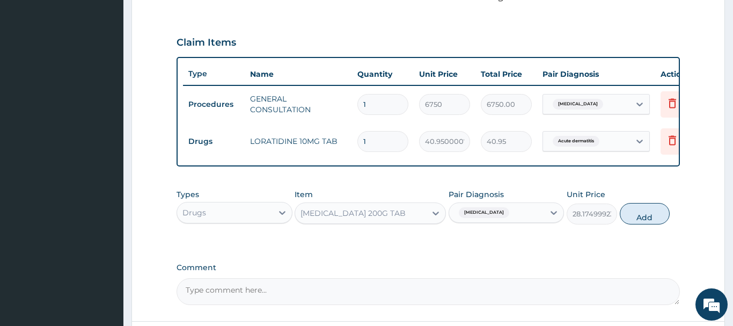
drag, startPoint x: 647, startPoint y: 215, endPoint x: 617, endPoint y: 229, distance: 33.1
click at [647, 214] on button "Add" at bounding box center [645, 213] width 50 height 21
type input "0"
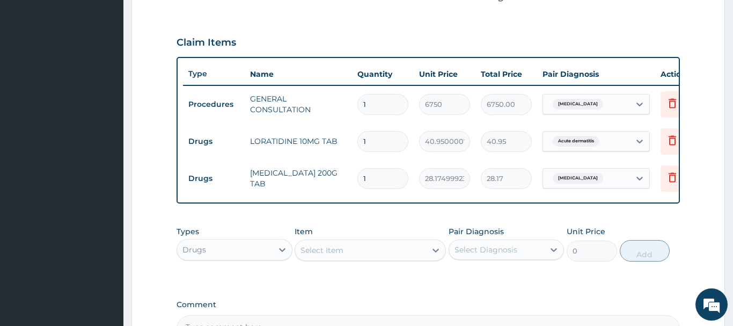
type input "18"
type input "507.15"
type input "18"
drag, startPoint x: 359, startPoint y: 141, endPoint x: 349, endPoint y: 143, distance: 9.8
click at [357, 143] on input "1" at bounding box center [382, 141] width 51 height 21
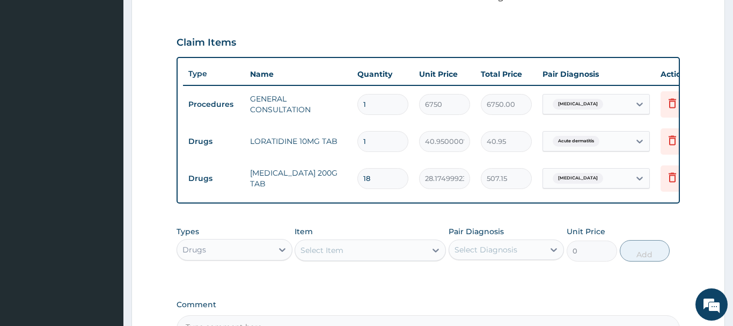
type input "8"
type input "327.60"
type input "8"
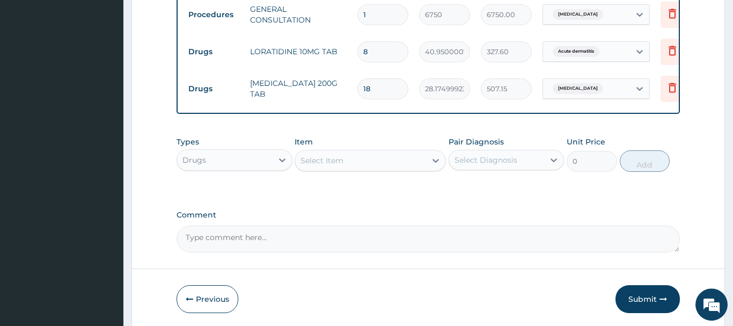
scroll to position [452, 0]
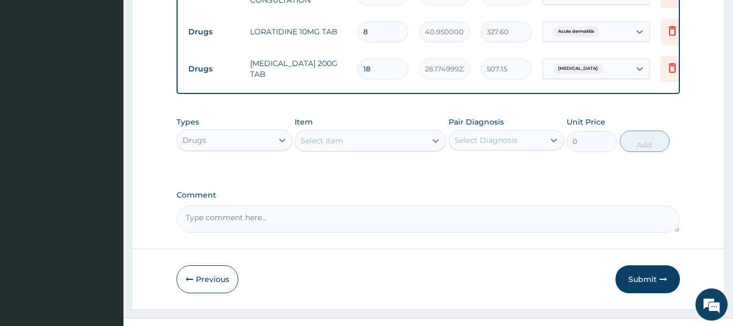
click at [316, 141] on div "Select Item" at bounding box center [322, 140] width 43 height 11
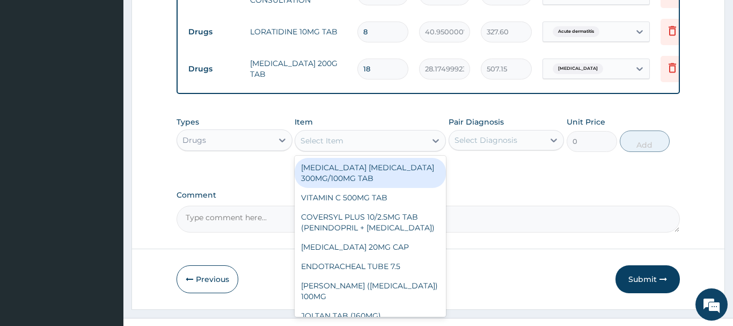
paste input "TRIBACT CREAM"
type input "TRIBACT CREAM"
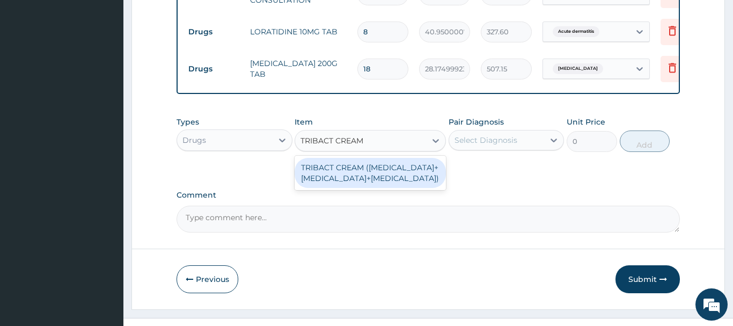
click at [331, 171] on div "TRIBACT CREAM (CLOTRIMAZOLE+DEXAMETHASONE+GENTAMICIN)" at bounding box center [370, 173] width 151 height 30
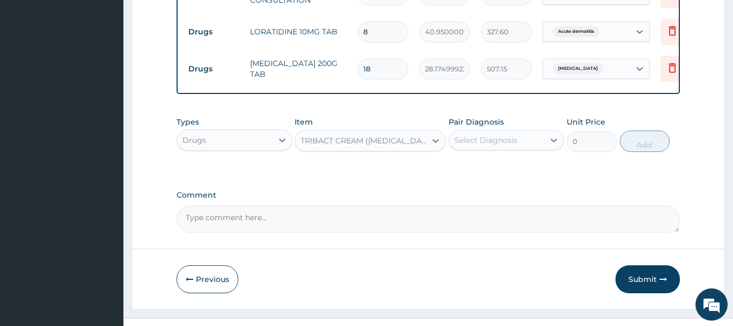
type input "1365"
click at [495, 138] on div "Select Diagnosis" at bounding box center [486, 140] width 63 height 11
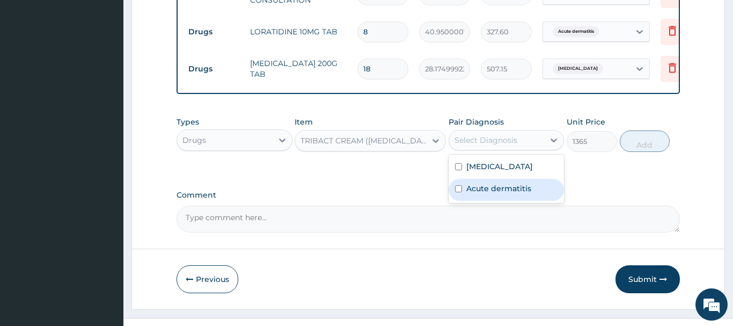
click at [486, 190] on label "Acute dermatitis" at bounding box center [498, 188] width 65 height 11
checkbox input "true"
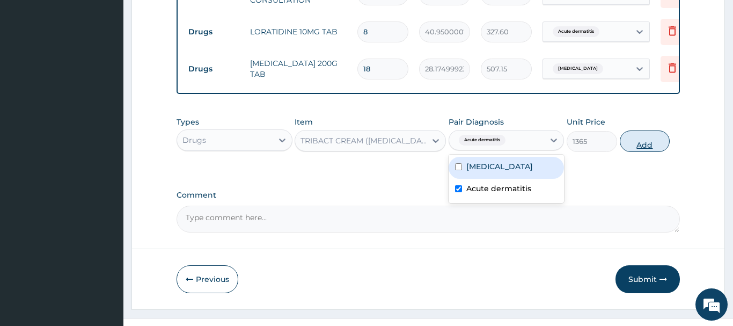
click at [655, 144] on button "Add" at bounding box center [645, 140] width 50 height 21
type input "0"
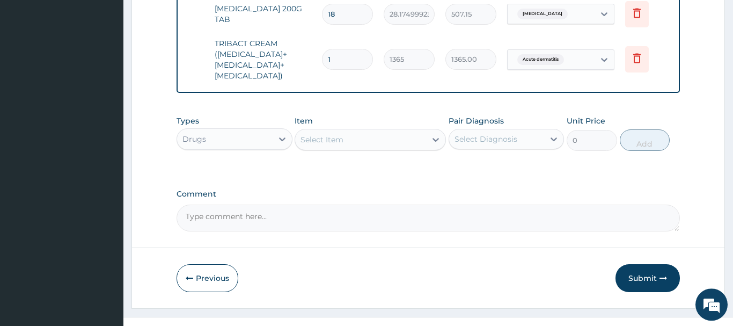
scroll to position [525, 0]
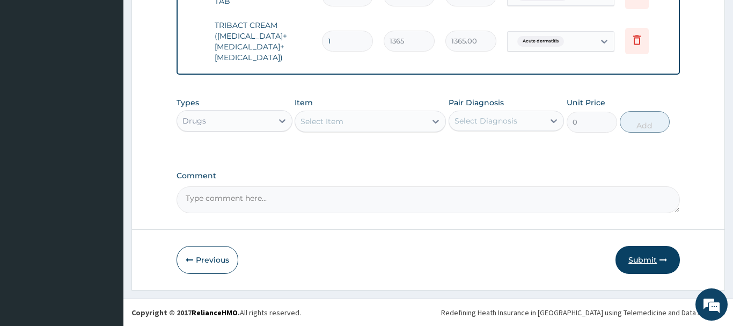
click at [647, 259] on button "Submit" at bounding box center [648, 260] width 64 height 28
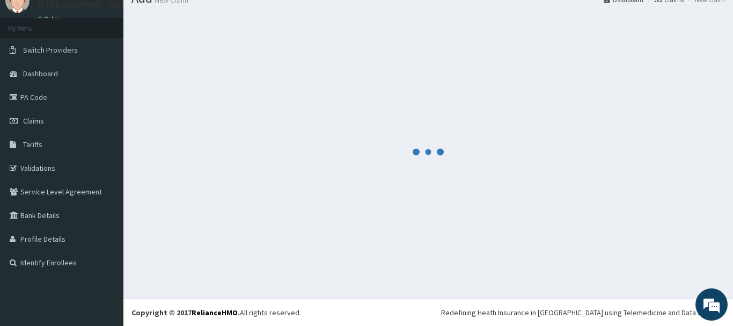
scroll to position [43, 0]
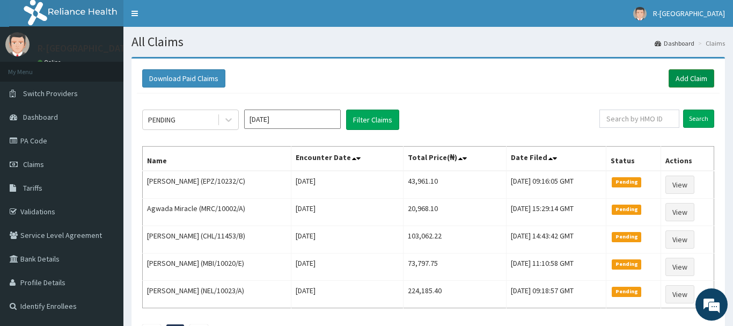
click at [671, 78] on link "Add Claim" at bounding box center [692, 78] width 46 height 18
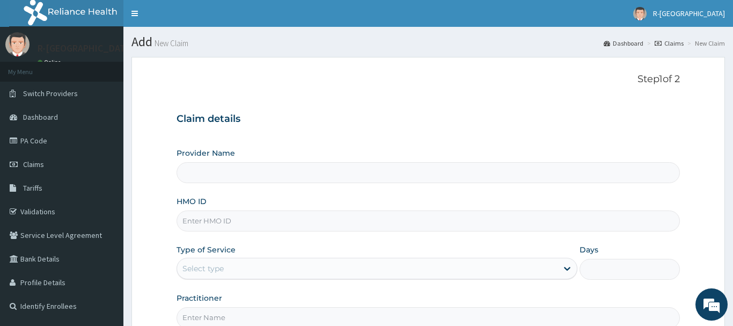
scroll to position [115, 0]
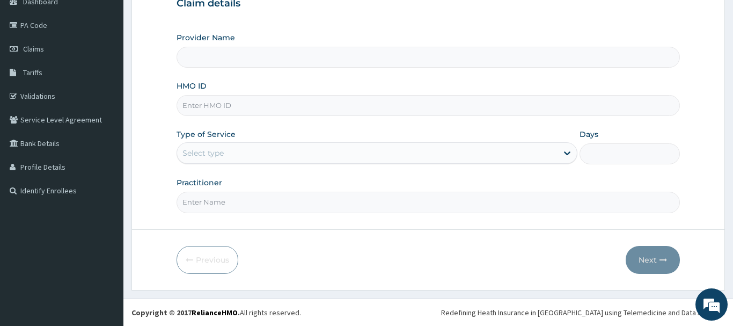
click at [200, 111] on input "HMO ID" at bounding box center [428, 105] width 503 height 21
paste input "TVT/10035/C"
type input "TVT/10035/C"
type input "R-Jolad Hospital Nigeria Limited(kupa)"
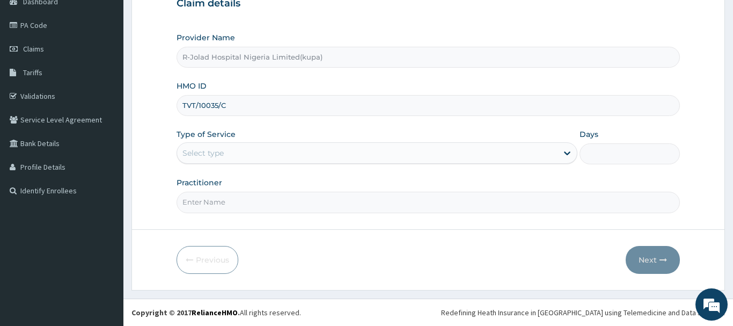
type input "TVT/10035/C"
click at [200, 153] on div "Select type" at bounding box center [202, 153] width 41 height 11
click at [200, 152] on div "Select type" at bounding box center [202, 153] width 41 height 11
click at [196, 152] on div "Select type" at bounding box center [202, 153] width 41 height 11
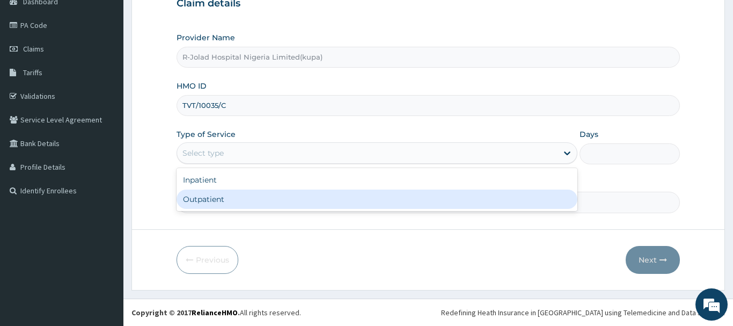
click at [196, 202] on div "Outpatient" at bounding box center [377, 198] width 401 height 19
type input "1"
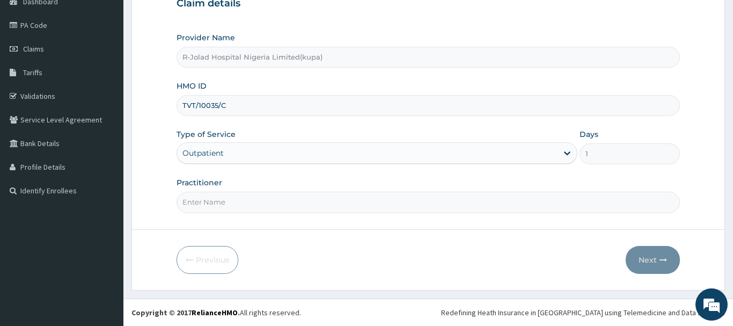
click at [195, 200] on input "Practitioner" at bounding box center [428, 202] width 503 height 21
paste input "Braxton Anaebo"
type input "Braxton Anaebo"
click at [645, 260] on button "Next" at bounding box center [653, 260] width 54 height 28
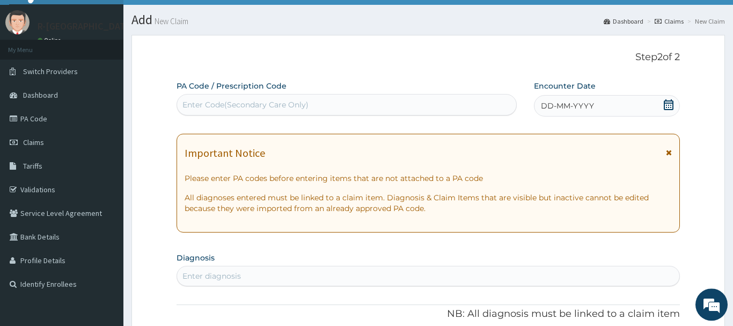
scroll to position [6, 0]
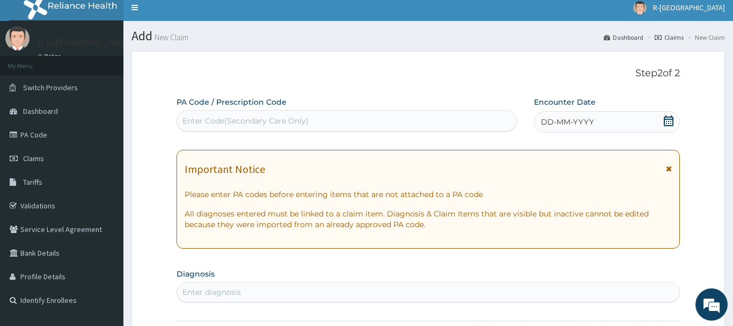
click at [669, 118] on icon at bounding box center [668, 120] width 11 height 11
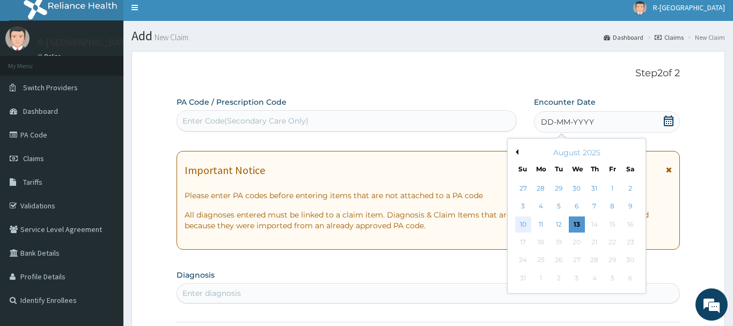
click at [523, 223] on div "10" at bounding box center [523, 224] width 16 height 16
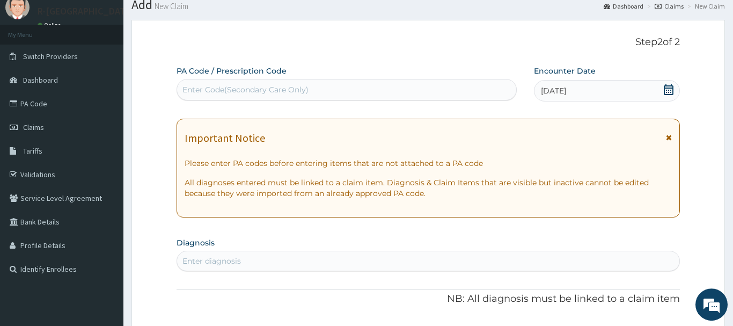
scroll to position [115, 0]
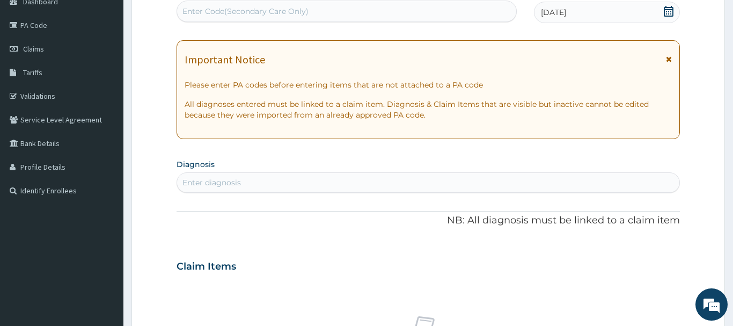
click at [198, 185] on div "Enter diagnosis" at bounding box center [211, 182] width 59 height 11
type input "BACTER"
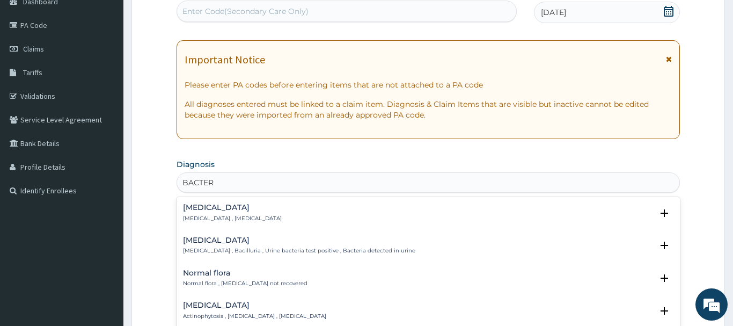
click at [209, 208] on h4 "Bacteremia" at bounding box center [232, 207] width 99 height 8
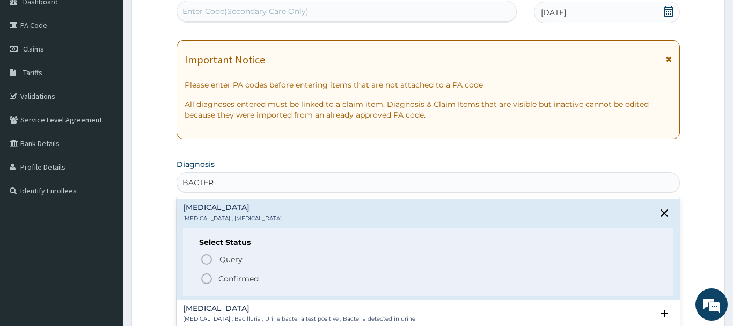
click at [209, 281] on icon "status option filled" at bounding box center [206, 278] width 13 height 13
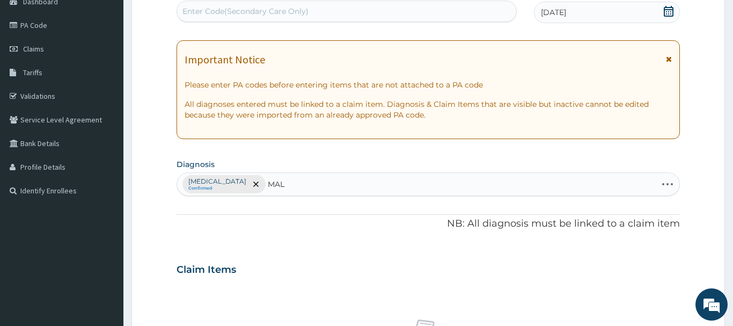
type input "MALA"
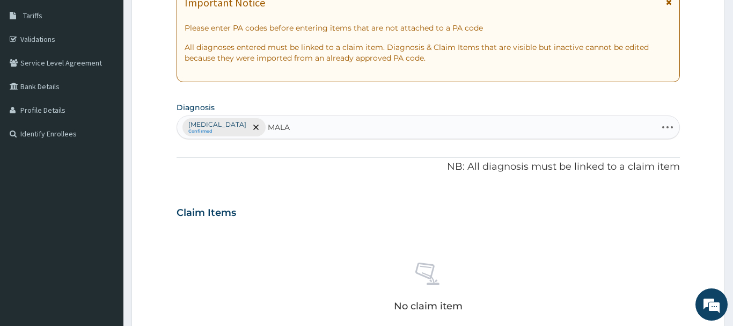
scroll to position [225, 0]
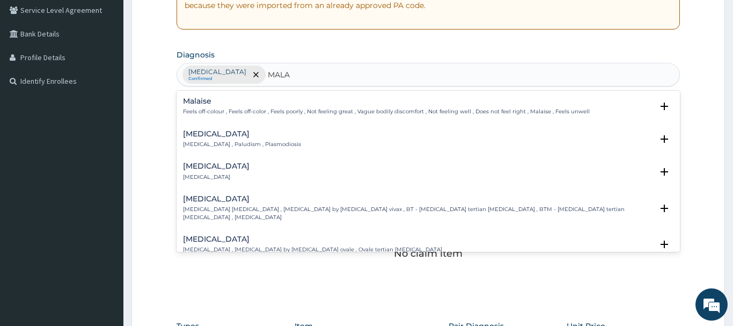
click at [205, 137] on h4 "Malaria" at bounding box center [242, 134] width 118 height 8
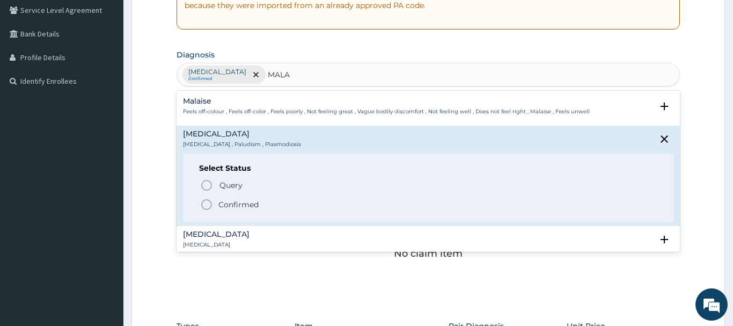
drag, startPoint x: 204, startPoint y: 203, endPoint x: 206, endPoint y: 197, distance: 6.5
click at [204, 202] on icon "status option filled" at bounding box center [206, 204] width 13 height 13
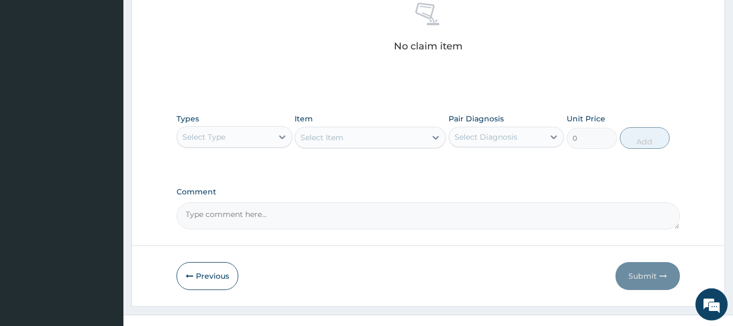
scroll to position [444, 0]
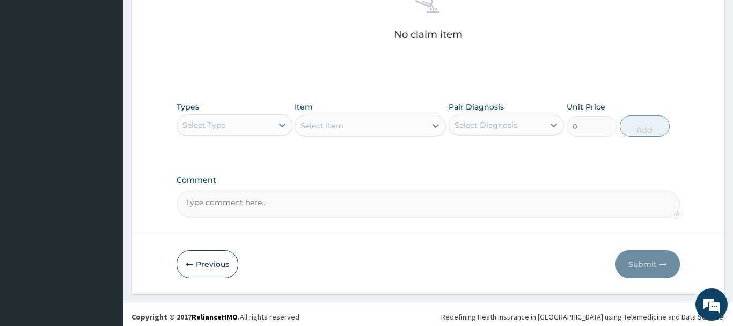
drag, startPoint x: 233, startPoint y: 126, endPoint x: 230, endPoint y: 139, distance: 13.2
click at [233, 126] on div "Select Type" at bounding box center [225, 124] width 96 height 17
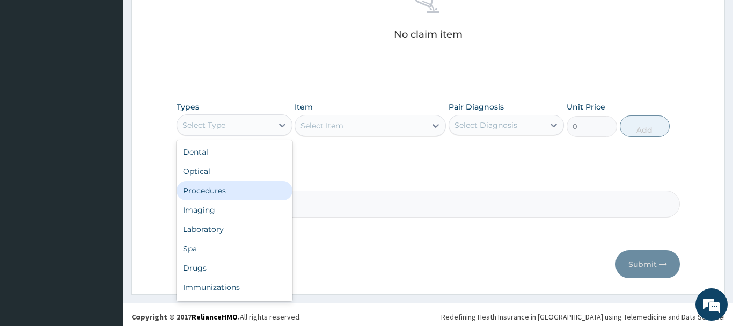
click at [208, 191] on div "Procedures" at bounding box center [235, 190] width 116 height 19
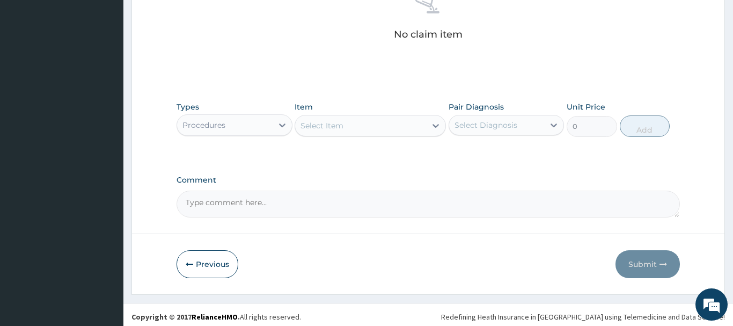
click at [316, 121] on div "Select Item" at bounding box center [322, 125] width 43 height 11
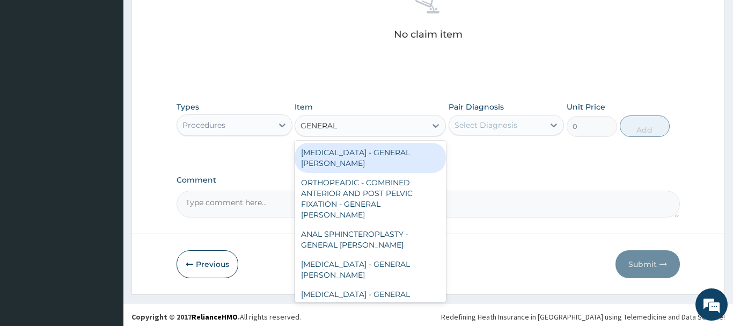
type input "GENERAL C"
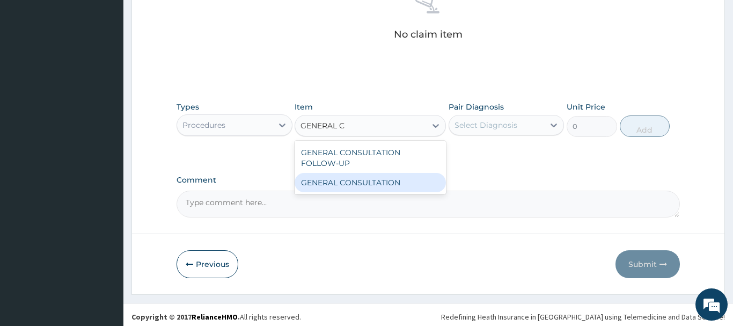
drag, startPoint x: 393, startPoint y: 185, endPoint x: 397, endPoint y: 180, distance: 5.8
click at [394, 184] on div "GENERAL CONSULTATION" at bounding box center [370, 182] width 151 height 19
type input "6750"
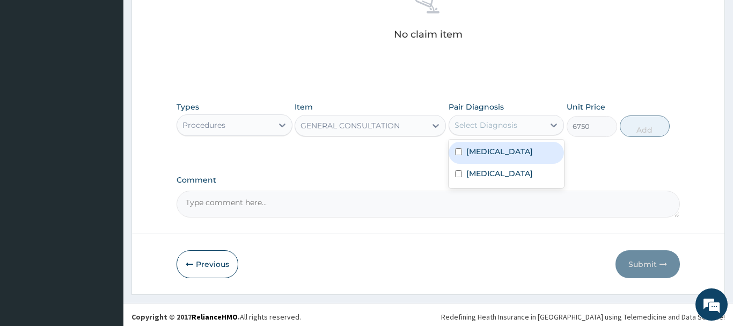
drag, startPoint x: 490, startPoint y: 118, endPoint x: 494, endPoint y: 152, distance: 35.1
click at [491, 118] on div "Select Diagnosis" at bounding box center [497, 124] width 96 height 17
click at [490, 161] on div "Bacteremia" at bounding box center [507, 153] width 116 height 22
checkbox input "true"
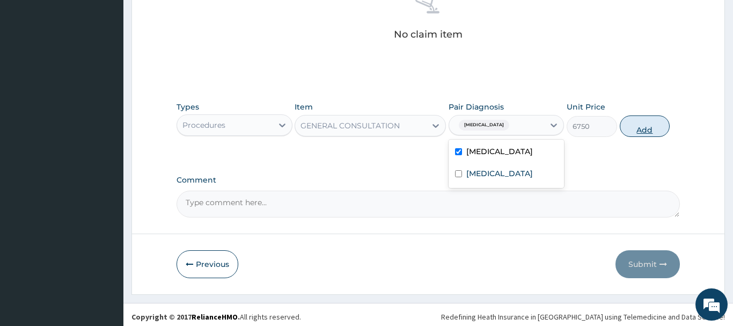
click at [638, 117] on button "Add" at bounding box center [645, 125] width 50 height 21
type input "0"
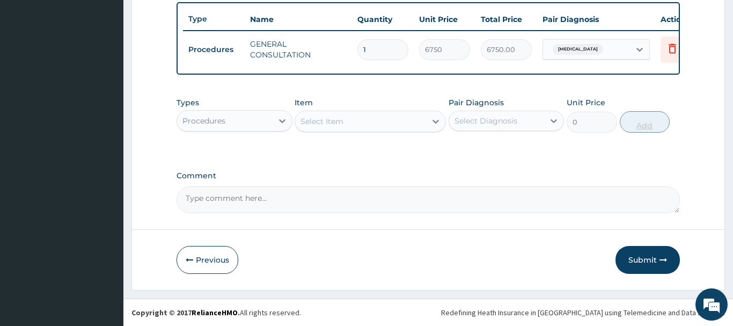
scroll to position [397, 0]
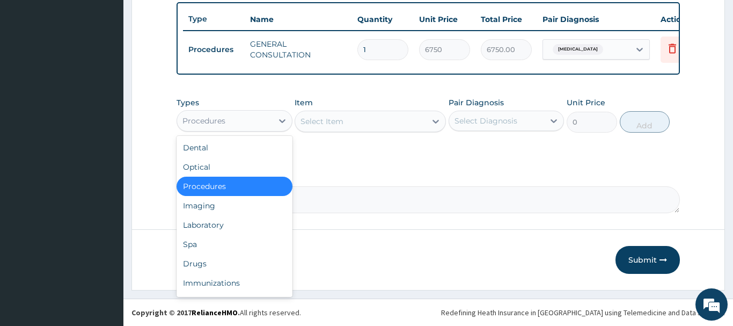
click at [217, 116] on div "Procedures" at bounding box center [203, 120] width 43 height 11
click at [202, 223] on div "Laboratory" at bounding box center [235, 224] width 116 height 19
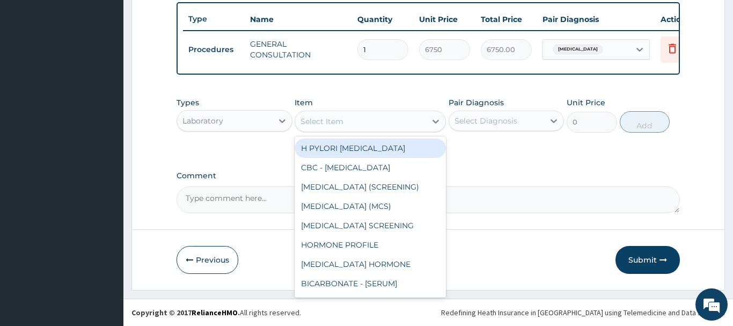
click at [352, 123] on div "Select Item" at bounding box center [360, 121] width 131 height 17
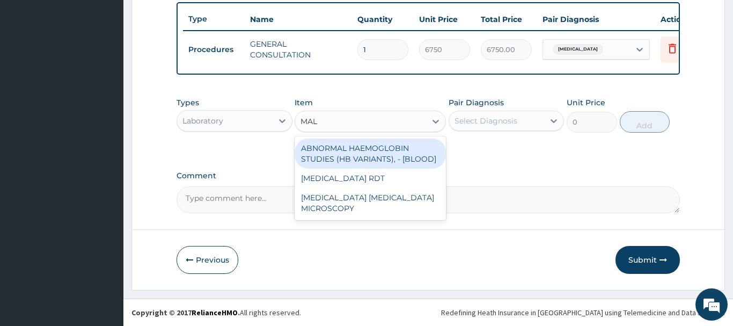
type input "MALA"
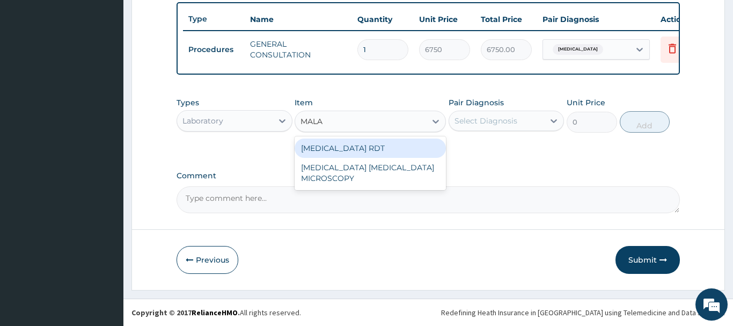
drag, startPoint x: 345, startPoint y: 148, endPoint x: 356, endPoint y: 134, distance: 17.9
click at [345, 147] on div "MALARIA RDT" at bounding box center [370, 147] width 151 height 19
type input "2700"
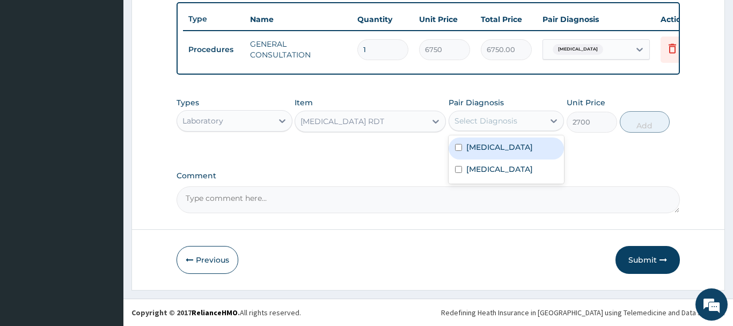
click at [511, 123] on div "Select Diagnosis" at bounding box center [486, 120] width 63 height 11
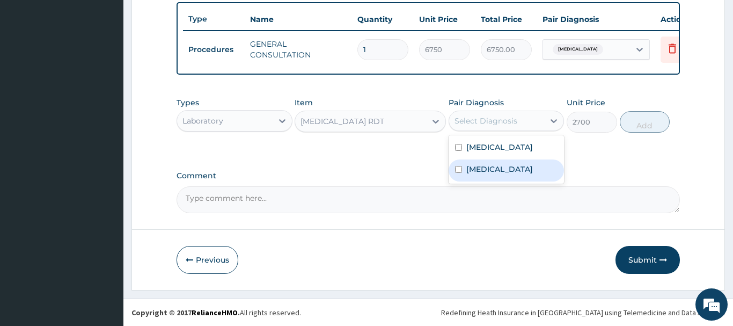
drag, startPoint x: 490, startPoint y: 174, endPoint x: 474, endPoint y: 170, distance: 15.6
click at [487, 175] on div "Malaria" at bounding box center [507, 170] width 116 height 22
checkbox input "true"
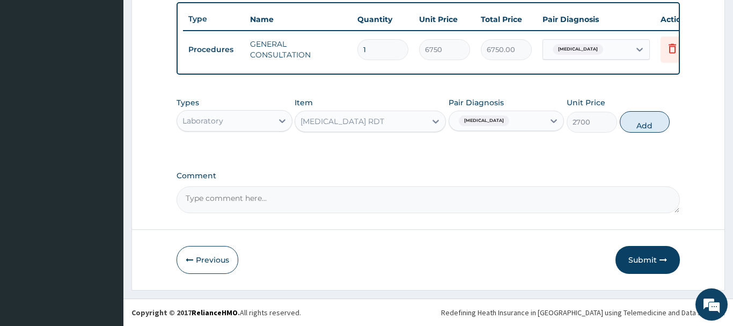
drag, startPoint x: 651, startPoint y: 121, endPoint x: 615, endPoint y: 153, distance: 47.9
click at [651, 121] on button "Add" at bounding box center [645, 121] width 50 height 21
type input "0"
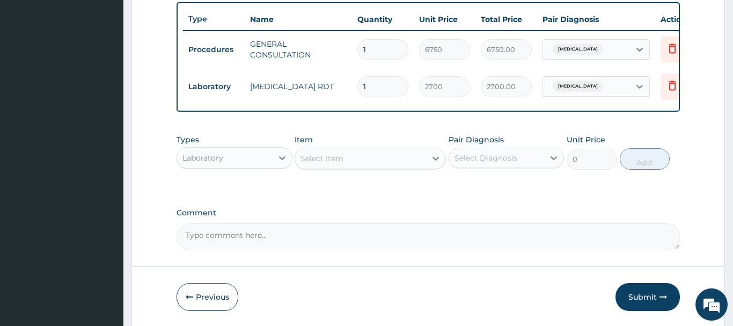
click at [315, 156] on div "Select Item" at bounding box center [322, 158] width 43 height 11
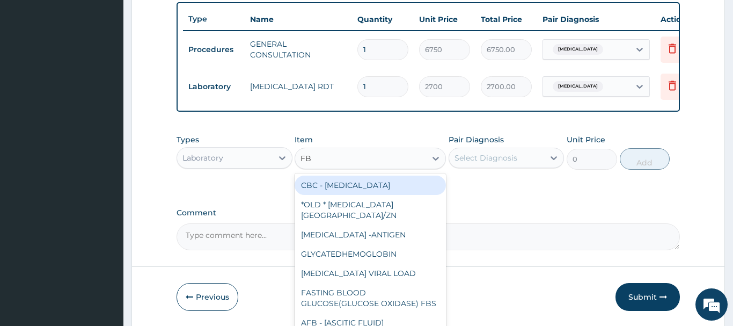
type input "FBC"
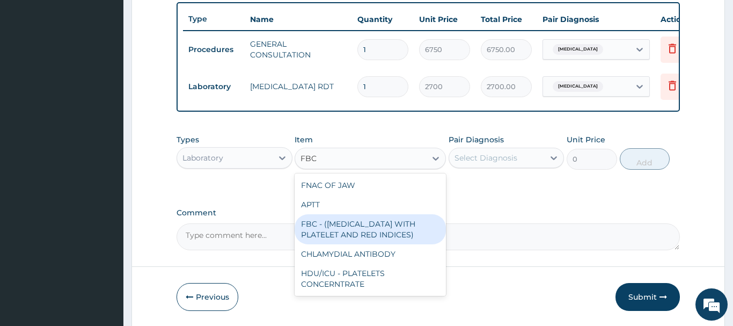
click at [374, 227] on div "FBC - (FULL BLOOD COUNT WITH PLATELET AND RED INDICES)" at bounding box center [370, 229] width 151 height 30
type input "5400"
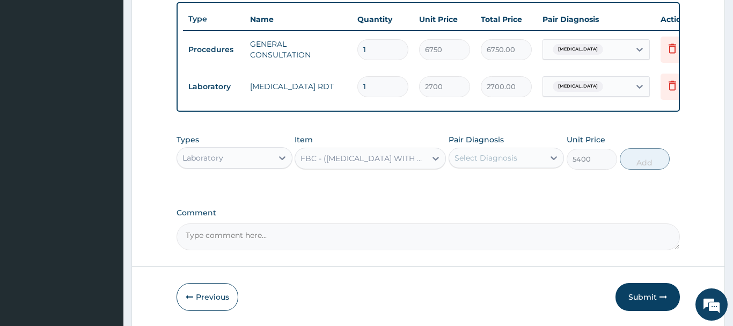
click at [520, 158] on div "Select Diagnosis" at bounding box center [497, 157] width 96 height 17
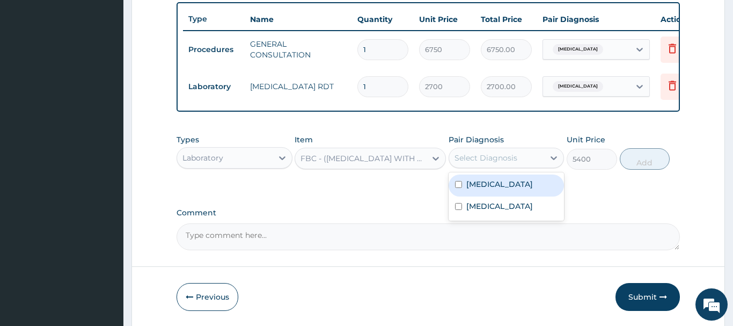
click at [511, 159] on div "Select Diagnosis" at bounding box center [486, 157] width 63 height 11
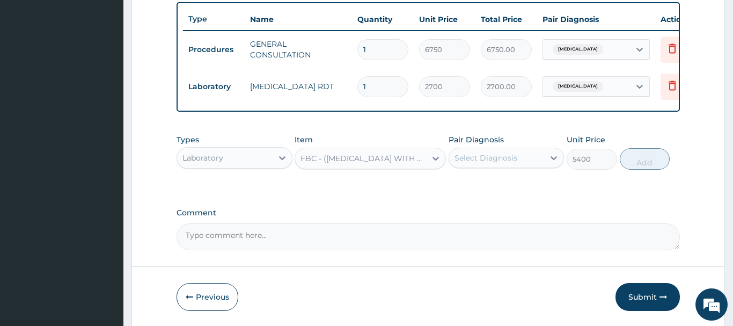
click at [511, 159] on div "Select Diagnosis" at bounding box center [486, 157] width 63 height 11
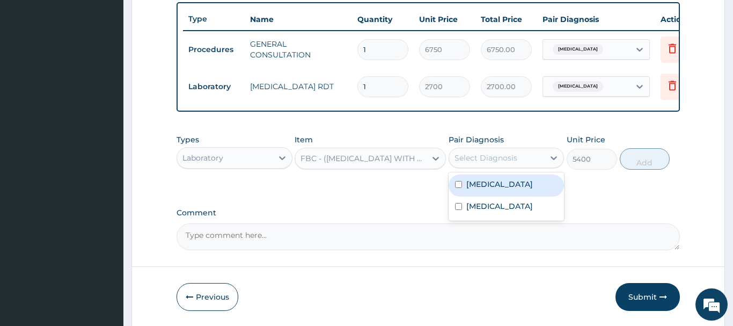
click at [511, 159] on div "Select Diagnosis" at bounding box center [486, 157] width 63 height 11
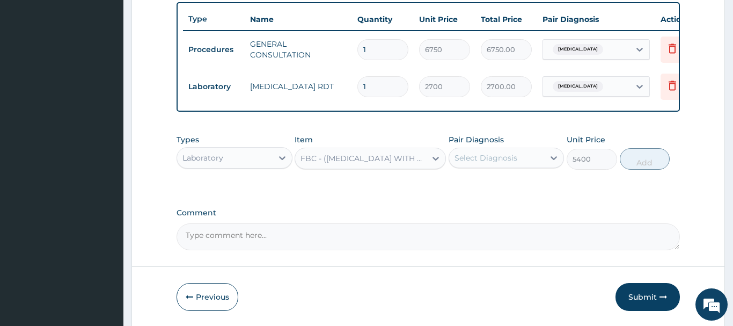
click at [511, 159] on div "Select Diagnosis" at bounding box center [486, 157] width 63 height 11
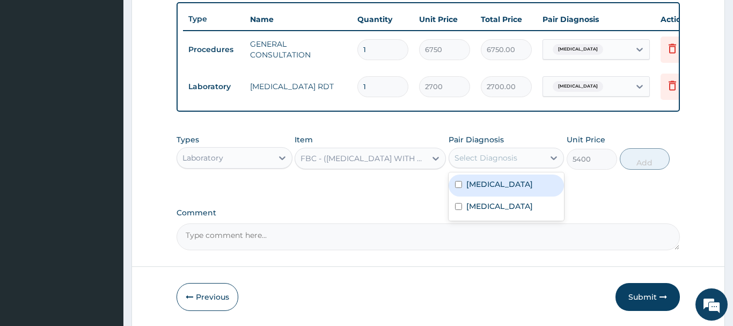
click at [488, 178] on div "Bacteremia" at bounding box center [507, 185] width 116 height 22
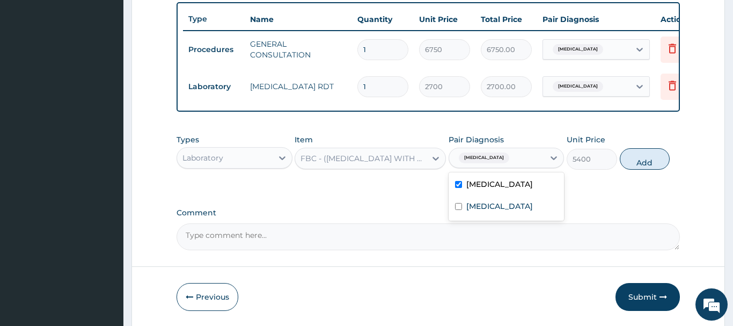
checkbox input "true"
click at [653, 158] on button "Add" at bounding box center [645, 158] width 50 height 21
type input "0"
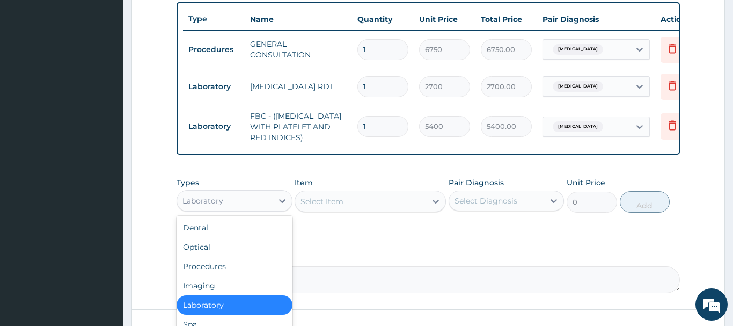
click at [231, 200] on div "Laboratory" at bounding box center [225, 200] width 96 height 17
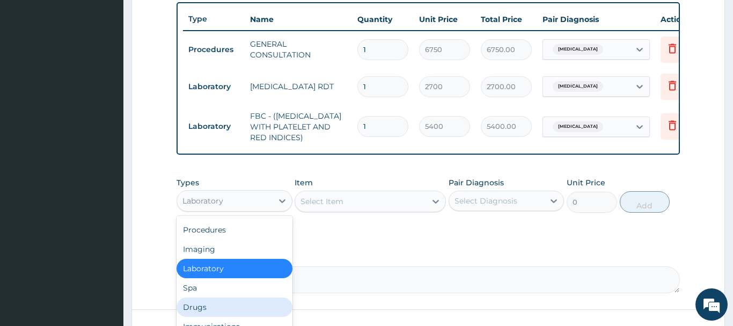
click at [191, 305] on div "Drugs" at bounding box center [235, 306] width 116 height 19
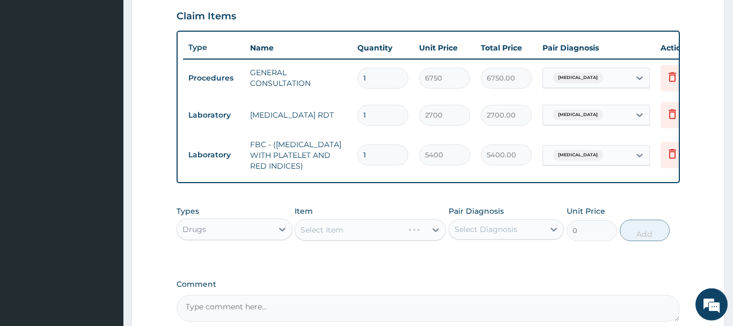
scroll to position [368, 0]
click at [311, 225] on div "Select Item" at bounding box center [360, 230] width 131 height 17
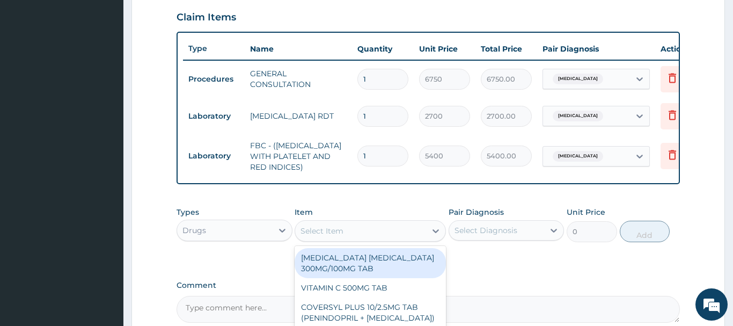
paste input "PARACETAMOL 125MG/5ML SYRUP (M&B)"
type input "PARACETAMOL 125MG/5ML SYRUP (M&B)"
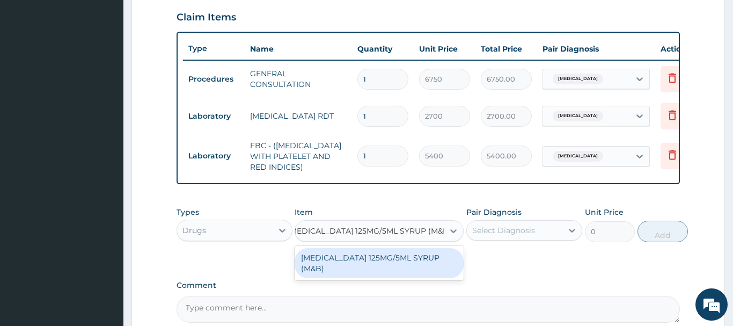
drag, startPoint x: 415, startPoint y: 260, endPoint x: 470, endPoint y: 237, distance: 59.1
click at [424, 255] on div "PARACETAMOL 125MG/5ML SYRUP (M&B)" at bounding box center [379, 263] width 169 height 30
type input "1001"
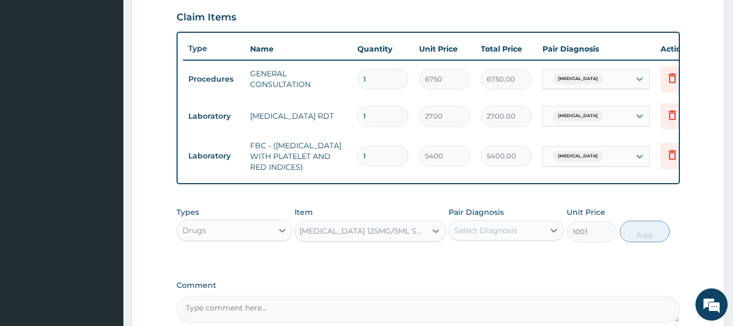
scroll to position [0, 1]
click at [496, 228] on div "Select Diagnosis" at bounding box center [486, 230] width 63 height 11
click at [501, 225] on div "Select Diagnosis" at bounding box center [486, 230] width 63 height 11
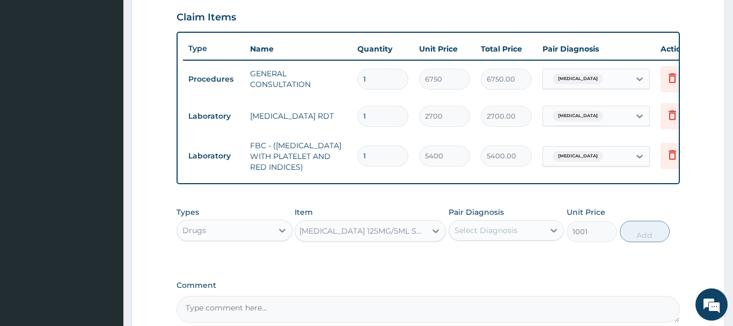
click at [501, 225] on div "Select Diagnosis" at bounding box center [486, 230] width 63 height 11
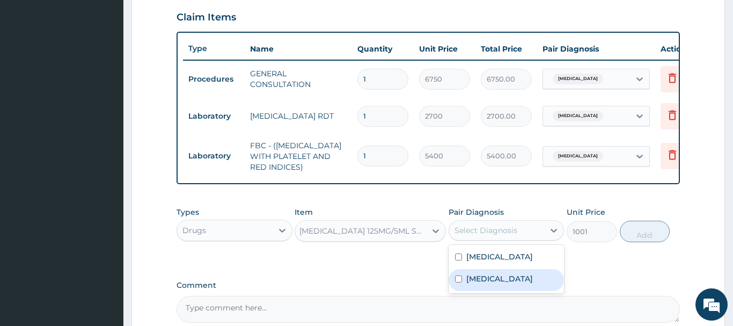
drag, startPoint x: 494, startPoint y: 281, endPoint x: 493, endPoint y: 269, distance: 11.3
click at [493, 281] on label "Malaria" at bounding box center [499, 278] width 67 height 11
checkbox input "true"
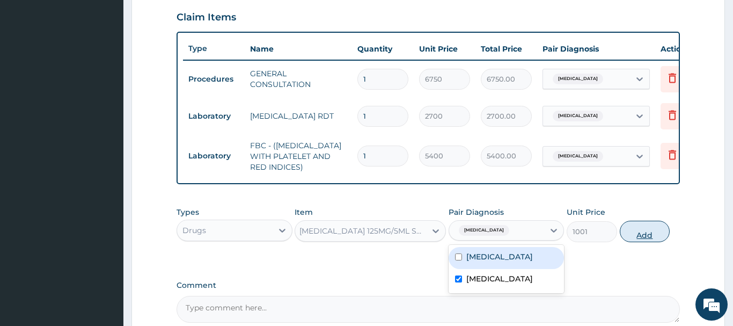
click at [641, 231] on button "Add" at bounding box center [645, 231] width 50 height 21
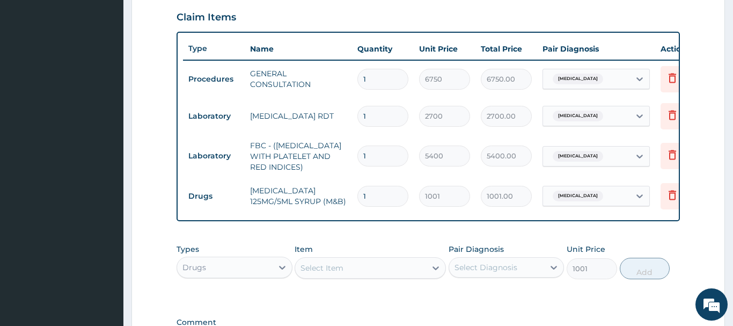
type input "0"
click at [322, 264] on div "Select Item" at bounding box center [322, 267] width 43 height 11
paste input "FOLIC ACID TAB x 1000"
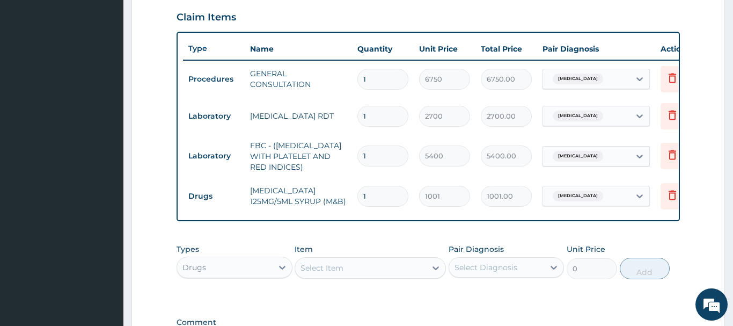
type input "FOLIC ACID TAB x 1000"
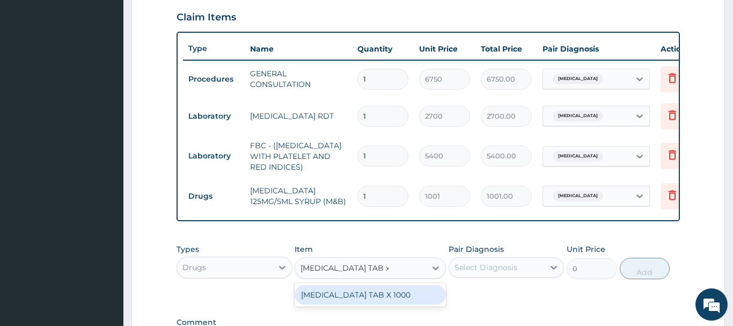
drag, startPoint x: 382, startPoint y: 294, endPoint x: 395, endPoint y: 286, distance: 14.7
click at [384, 293] on div "FOLIC ACID TAB X 1000" at bounding box center [370, 294] width 151 height 19
type input "4.420000076293945"
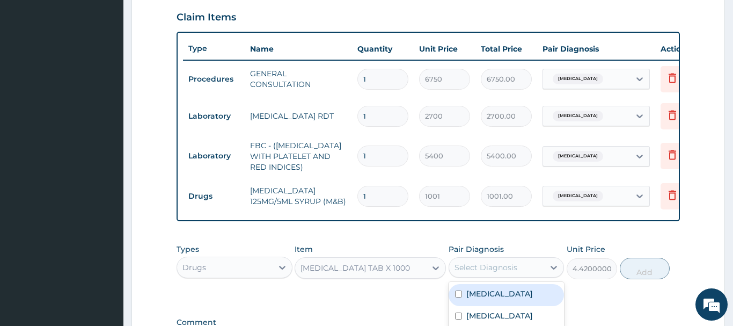
click at [477, 265] on div "Select Diagnosis" at bounding box center [486, 267] width 63 height 11
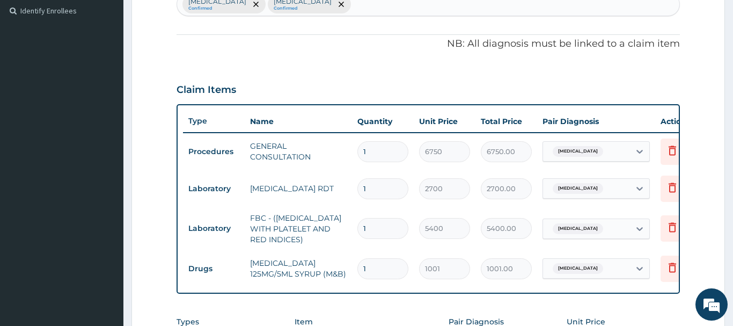
scroll to position [186, 0]
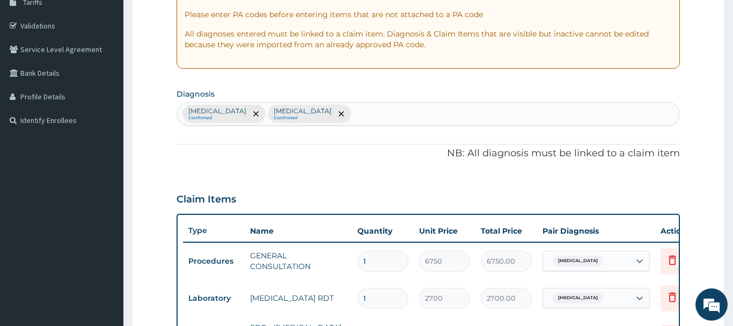
click at [312, 119] on div "Bacteremia Confirmed Malaria Confirmed" at bounding box center [428, 114] width 502 height 23
type input "ANA"
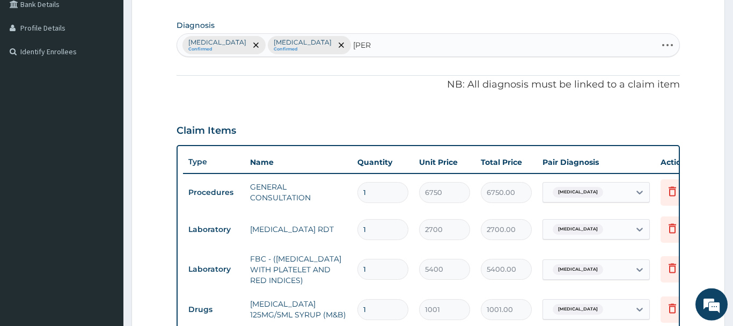
scroll to position [295, 0]
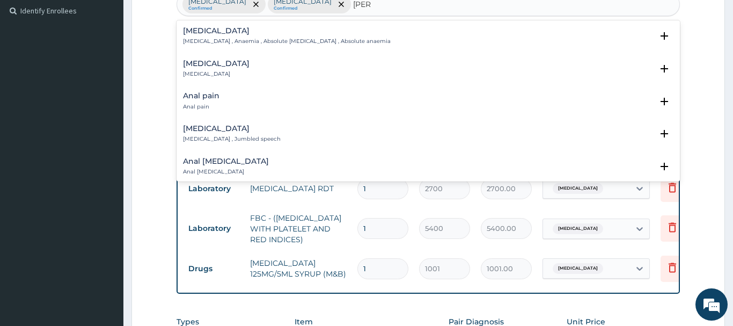
click at [201, 32] on h4 "Anemia" at bounding box center [287, 31] width 208 height 8
click at [196, 33] on h4 "Anemia" at bounding box center [287, 31] width 208 height 8
click at [195, 33] on h4 "Anemia" at bounding box center [287, 31] width 208 height 8
click at [198, 34] on h4 "Anemia" at bounding box center [287, 31] width 208 height 8
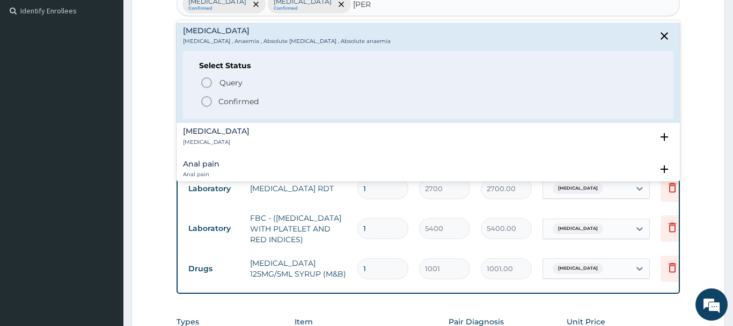
click at [210, 99] on icon "status option filled" at bounding box center [206, 101] width 13 height 13
click at [210, 99] on div "Claim Items" at bounding box center [428, 88] width 503 height 28
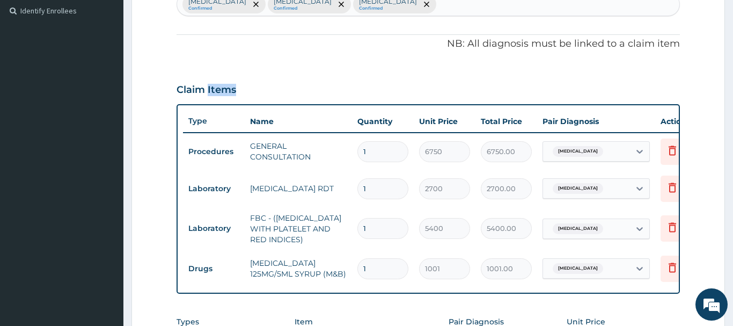
scroll to position [459, 0]
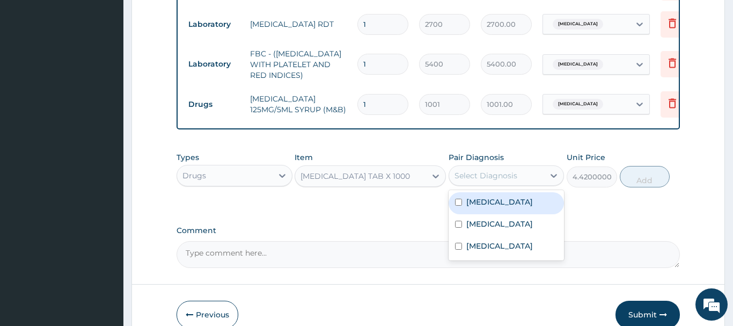
click at [492, 178] on div "Select Diagnosis" at bounding box center [486, 175] width 63 height 11
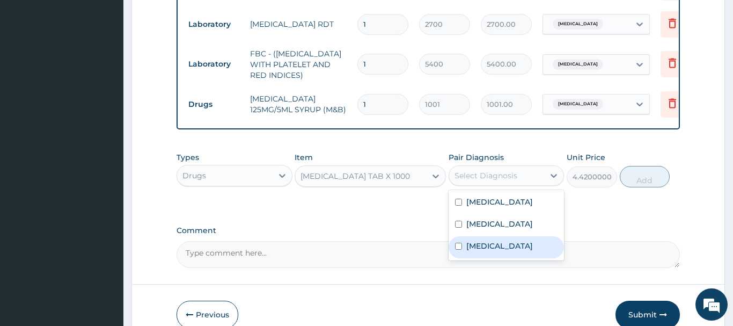
click at [485, 244] on label "Anemia" at bounding box center [499, 245] width 67 height 11
checkbox input "true"
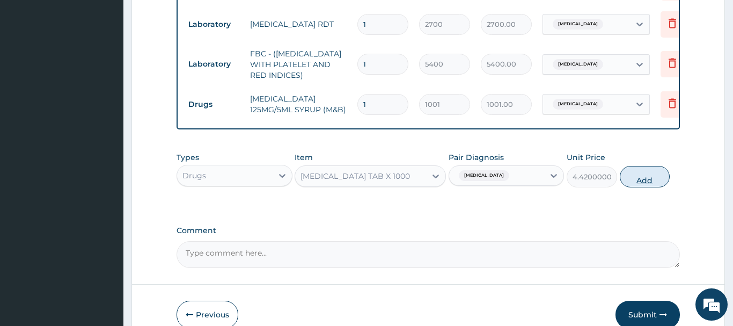
click at [639, 177] on button "Add" at bounding box center [645, 176] width 50 height 21
type input "0"
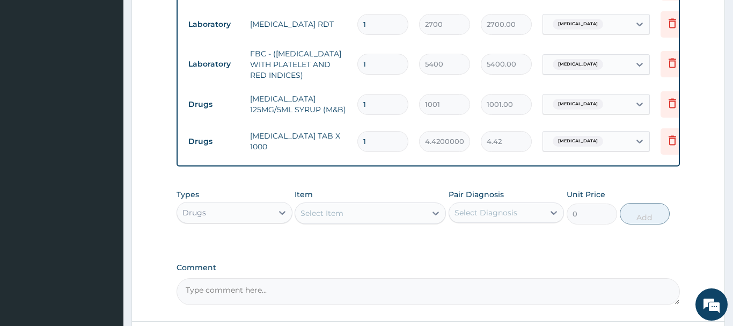
click at [370, 142] on input "1" at bounding box center [382, 141] width 51 height 21
type input "14"
type input "61.88"
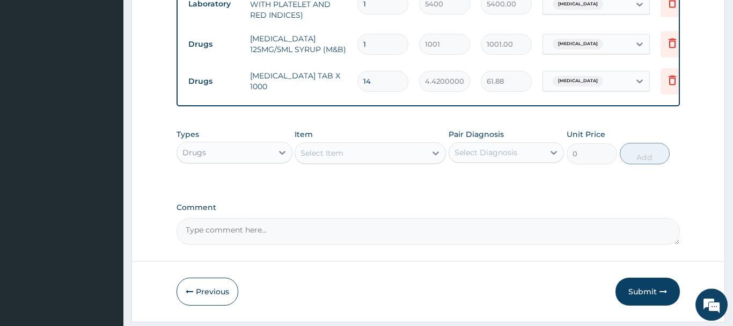
scroll to position [551, 0]
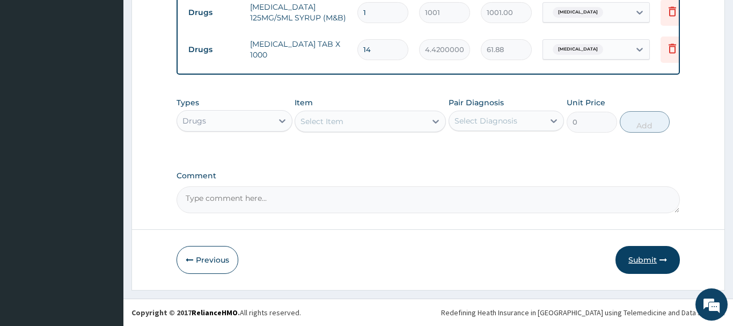
type input "14"
click at [644, 256] on button "Submit" at bounding box center [648, 260] width 64 height 28
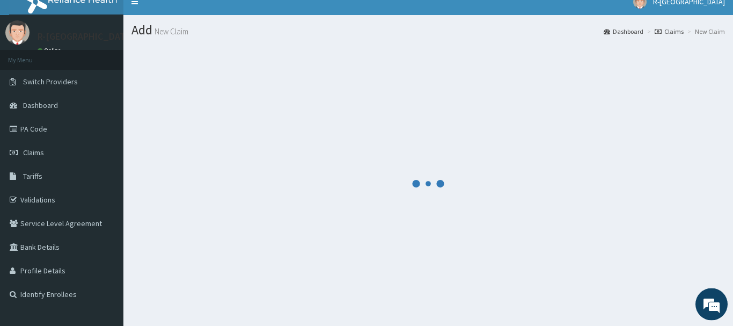
scroll to position [0, 0]
